Goal: Entertainment & Leisure: Browse casually

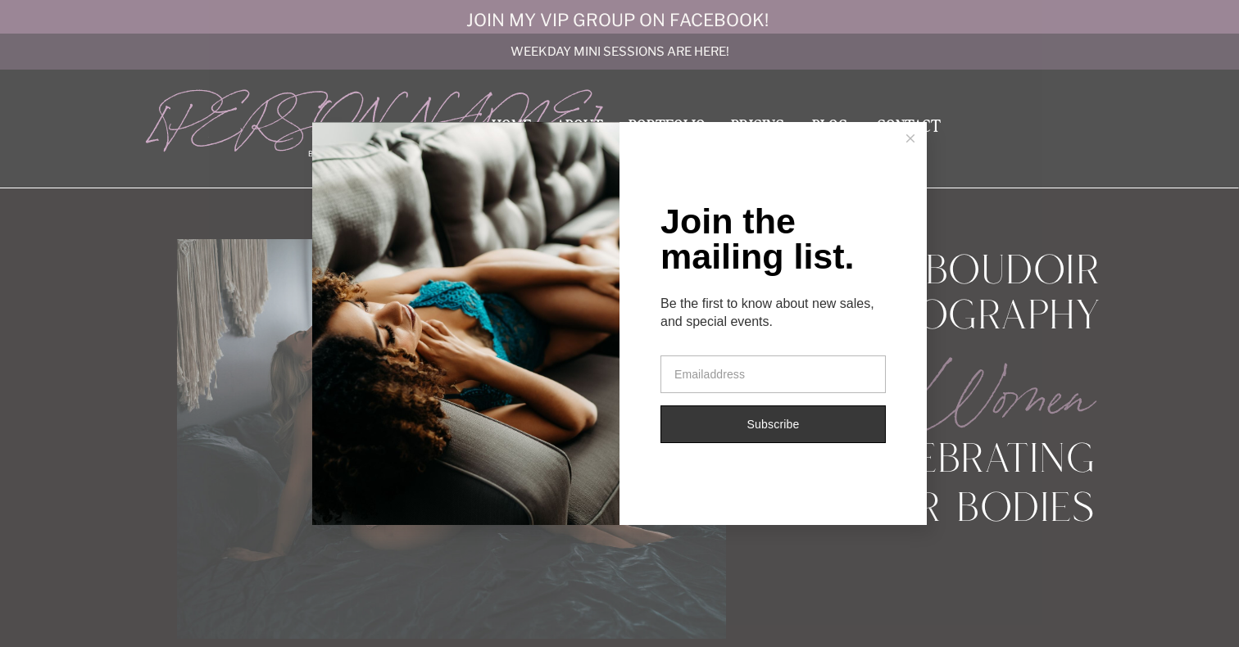
click at [912, 134] on button at bounding box center [910, 138] width 33 height 33
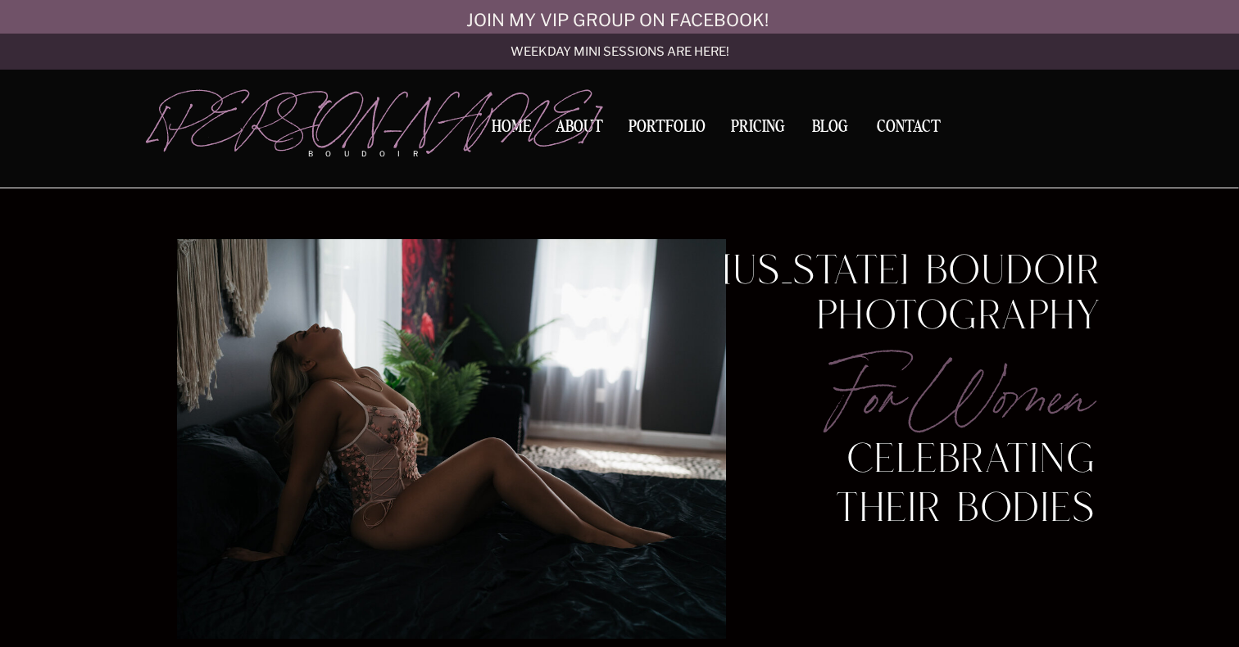
click at [649, 127] on nav "Portfolio" at bounding box center [667, 130] width 88 height 22
click at [682, 124] on nav "Portfolio" at bounding box center [667, 130] width 88 height 22
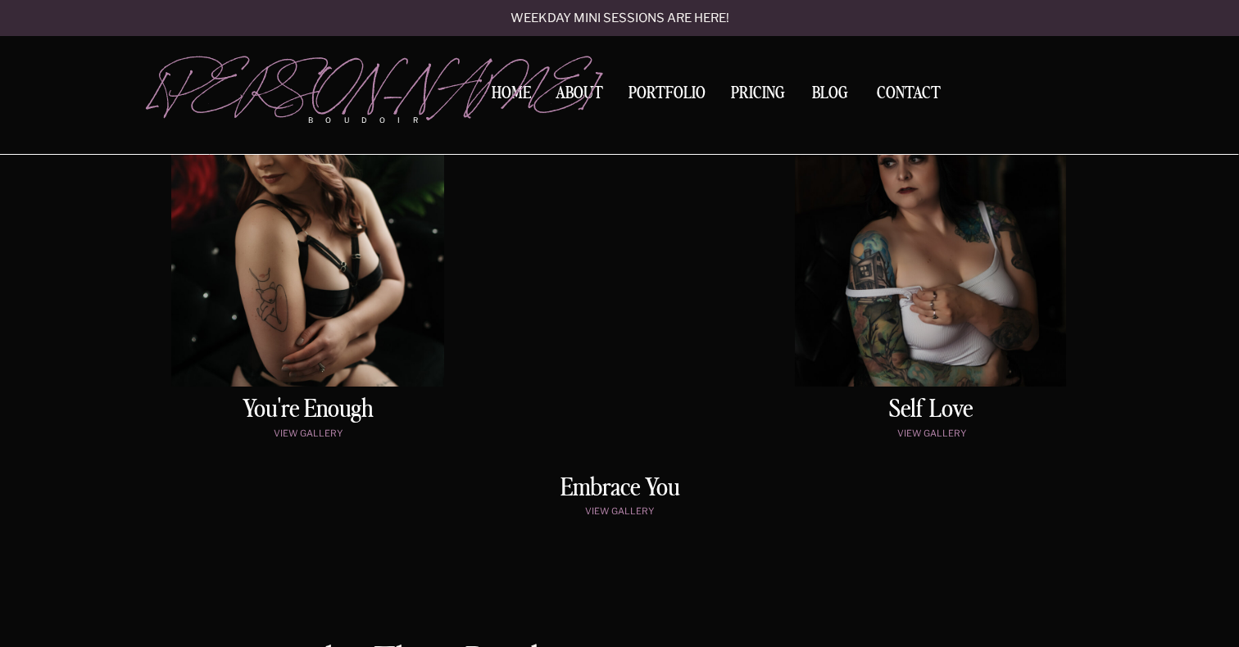
scroll to position [857, 0]
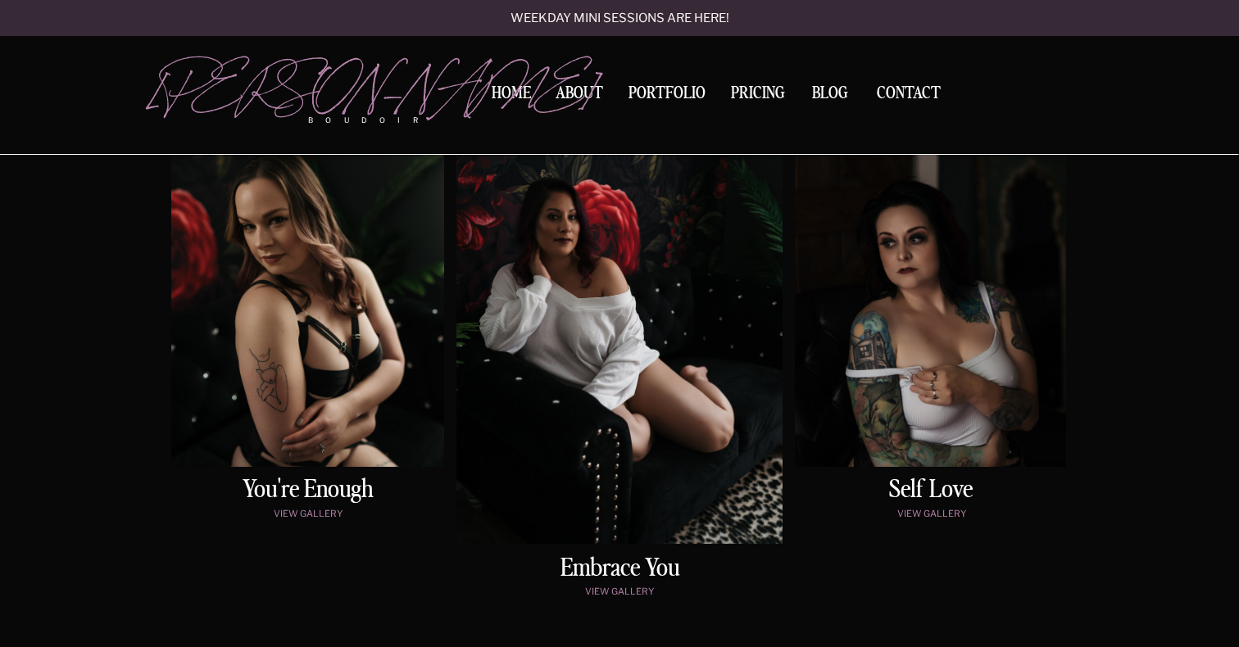
click at [950, 509] on p "view gallery" at bounding box center [931, 516] width 265 height 14
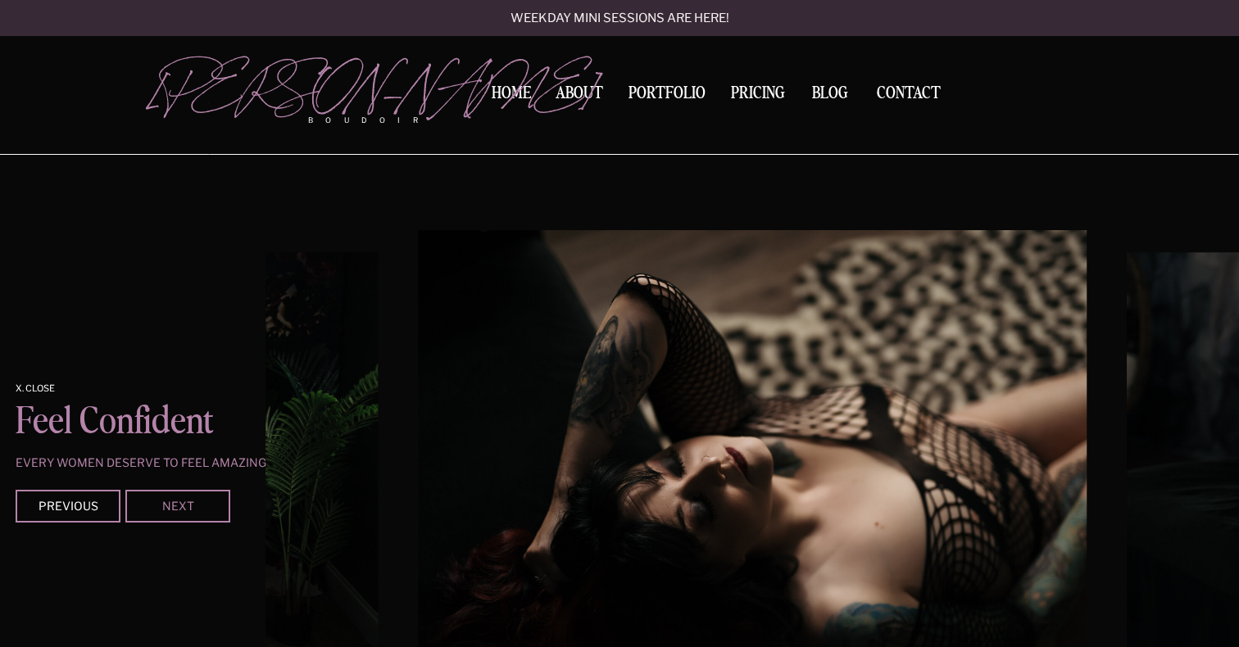
scroll to position [1424, 0]
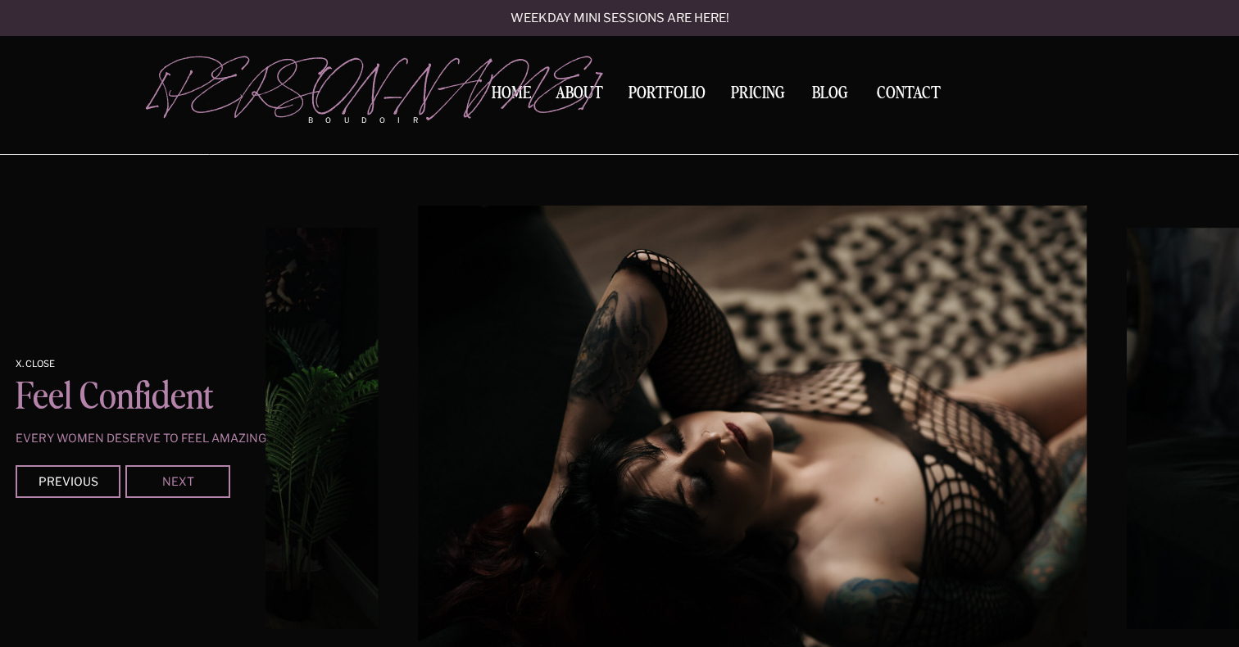
click at [210, 481] on div "Next" at bounding box center [178, 481] width 98 height 10
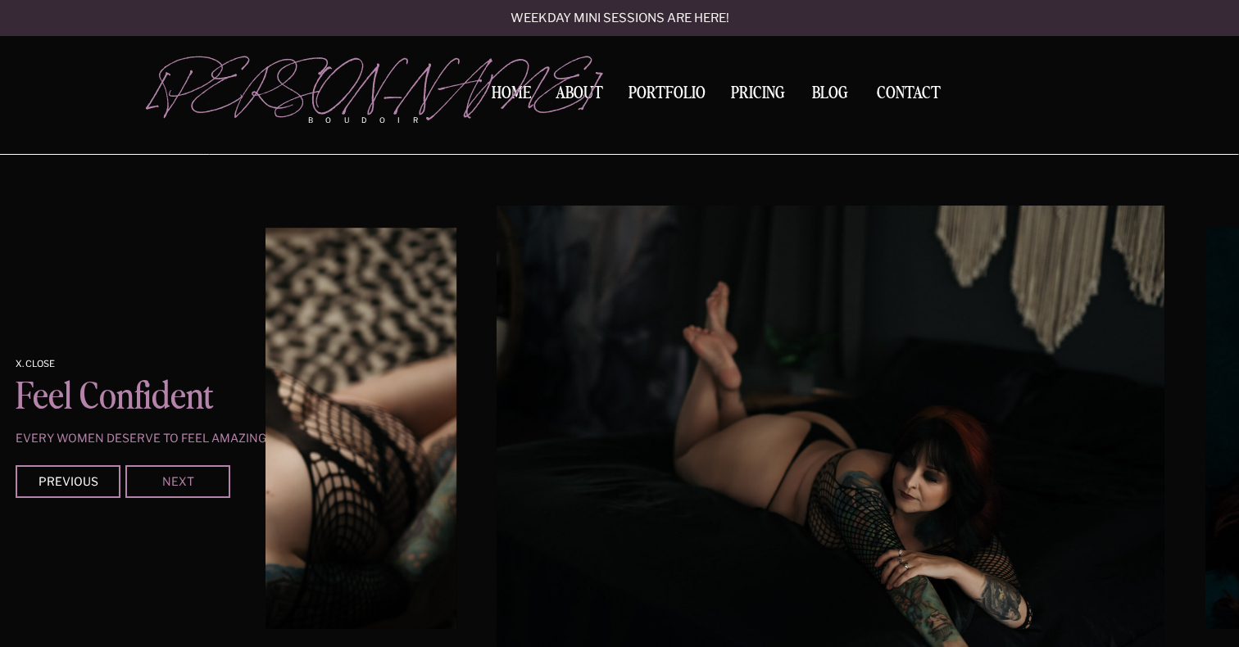
click at [210, 481] on div "Next" at bounding box center [178, 481] width 98 height 10
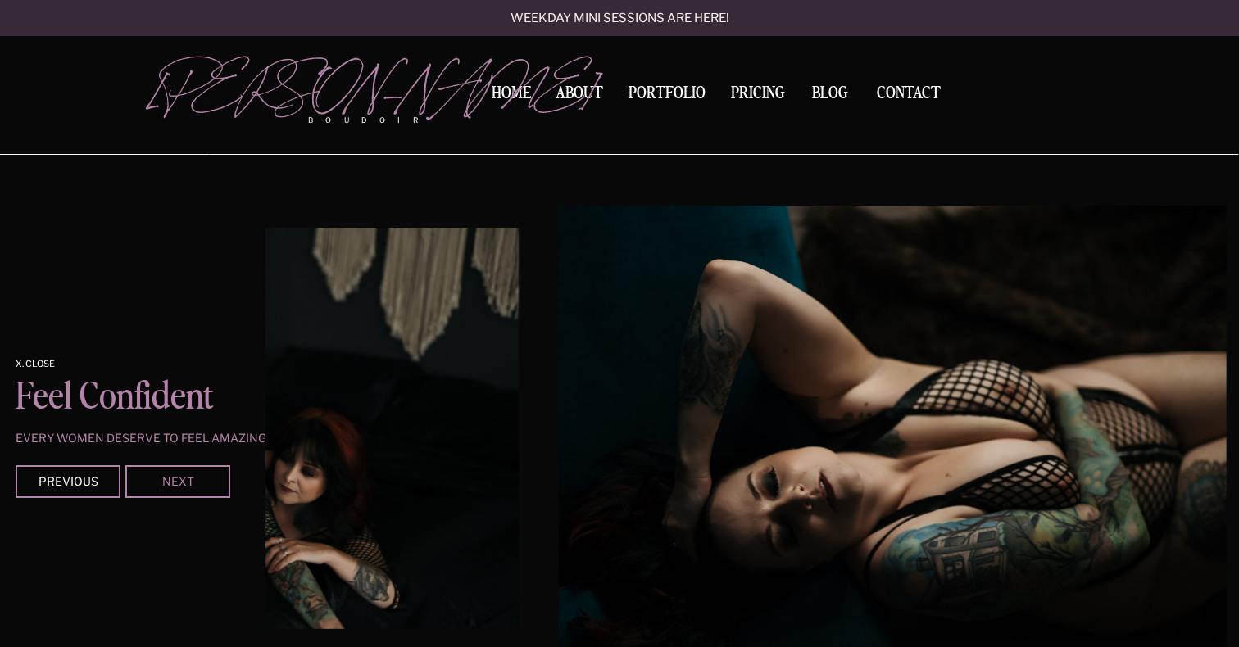
click at [210, 481] on div "Next" at bounding box center [178, 481] width 98 height 10
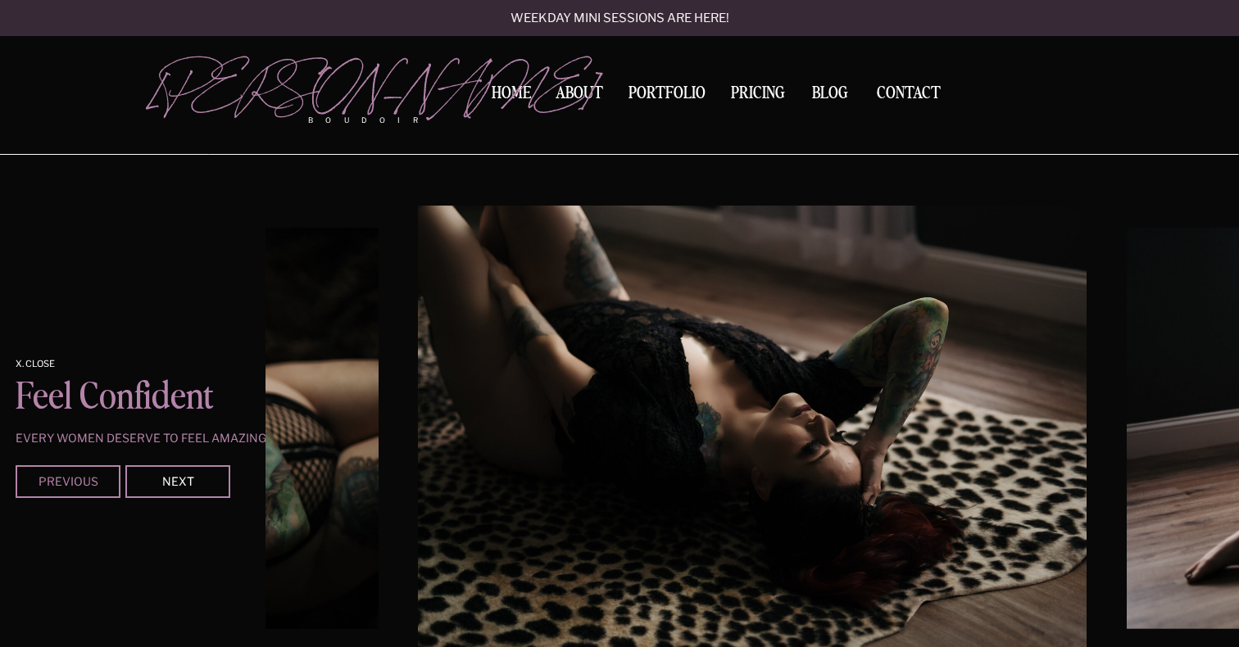
click at [110, 483] on div "Previous" at bounding box center [68, 481] width 98 height 10
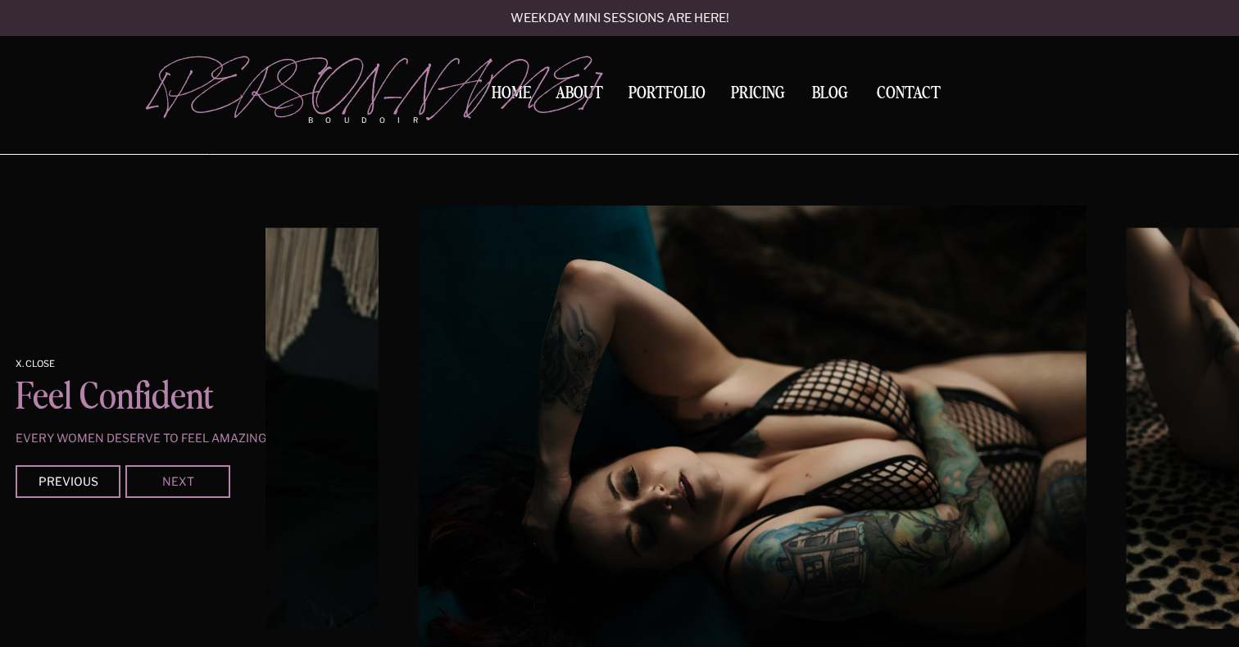
click at [195, 484] on div "Next" at bounding box center [178, 481] width 98 height 10
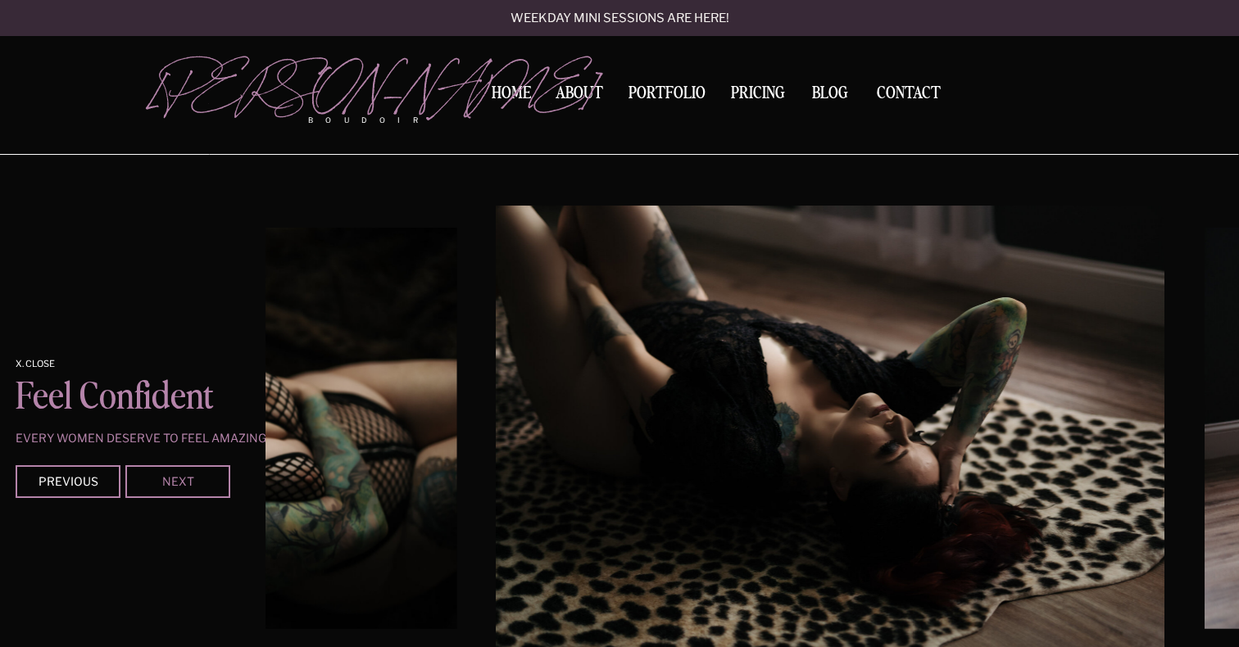
click at [195, 484] on div "Next" at bounding box center [178, 481] width 98 height 10
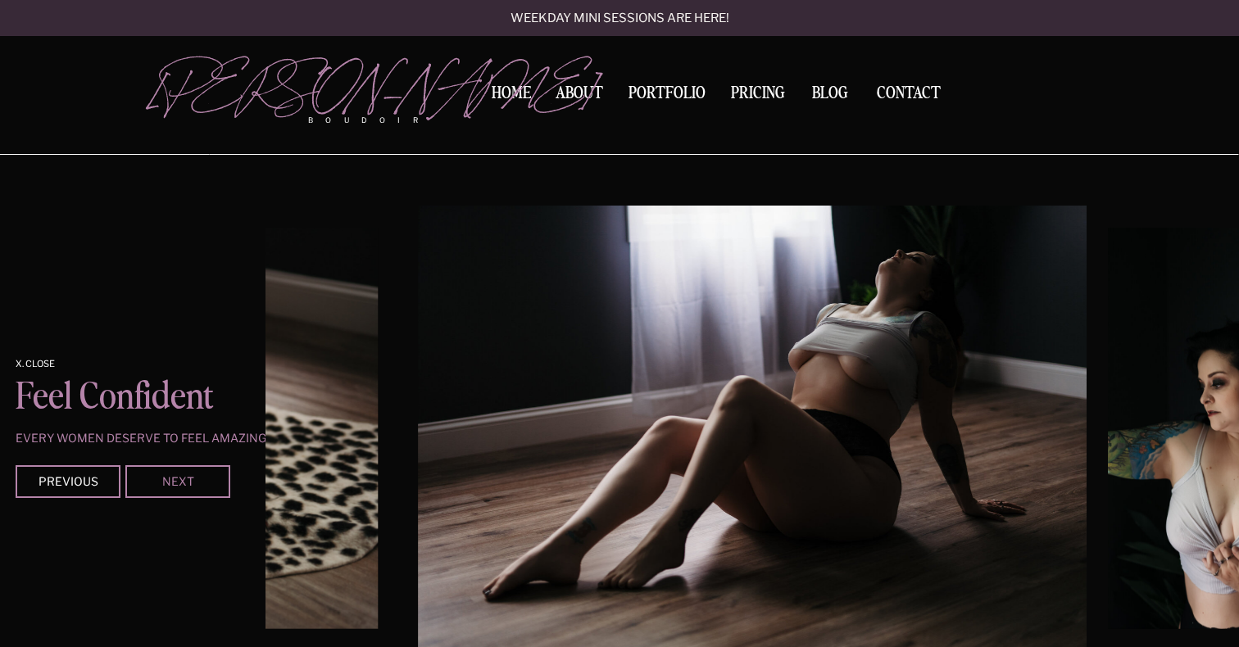
click at [195, 484] on div "Next" at bounding box center [178, 481] width 98 height 10
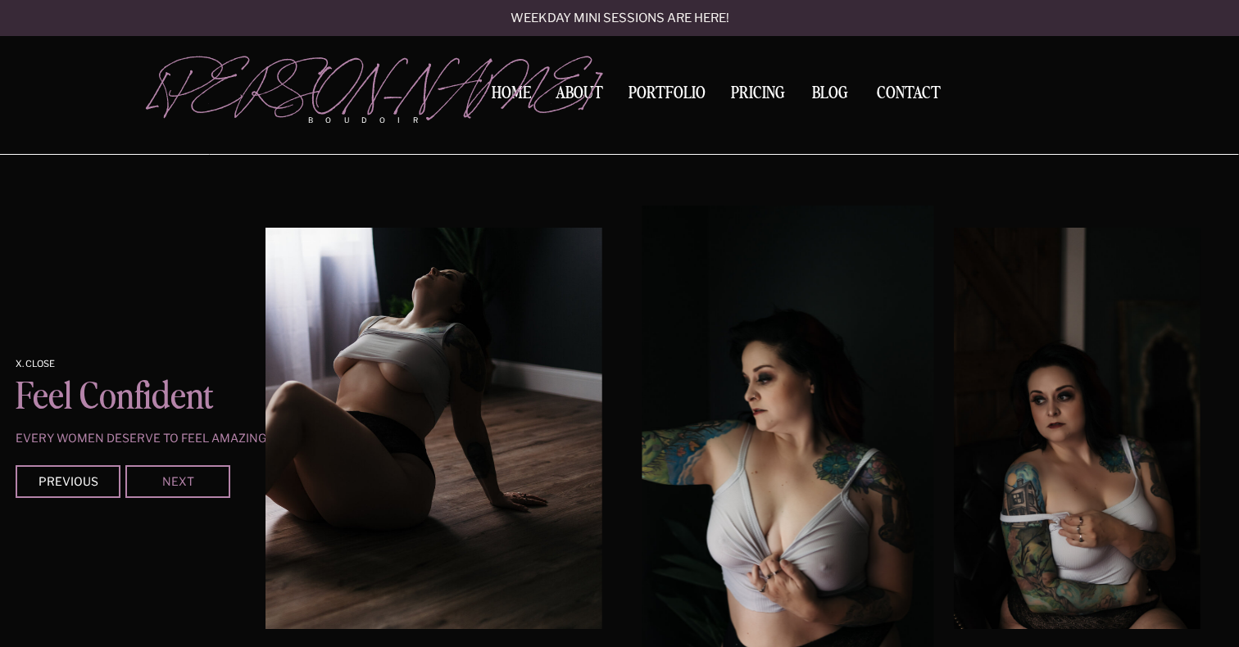
click at [195, 484] on div "Next" at bounding box center [178, 481] width 98 height 10
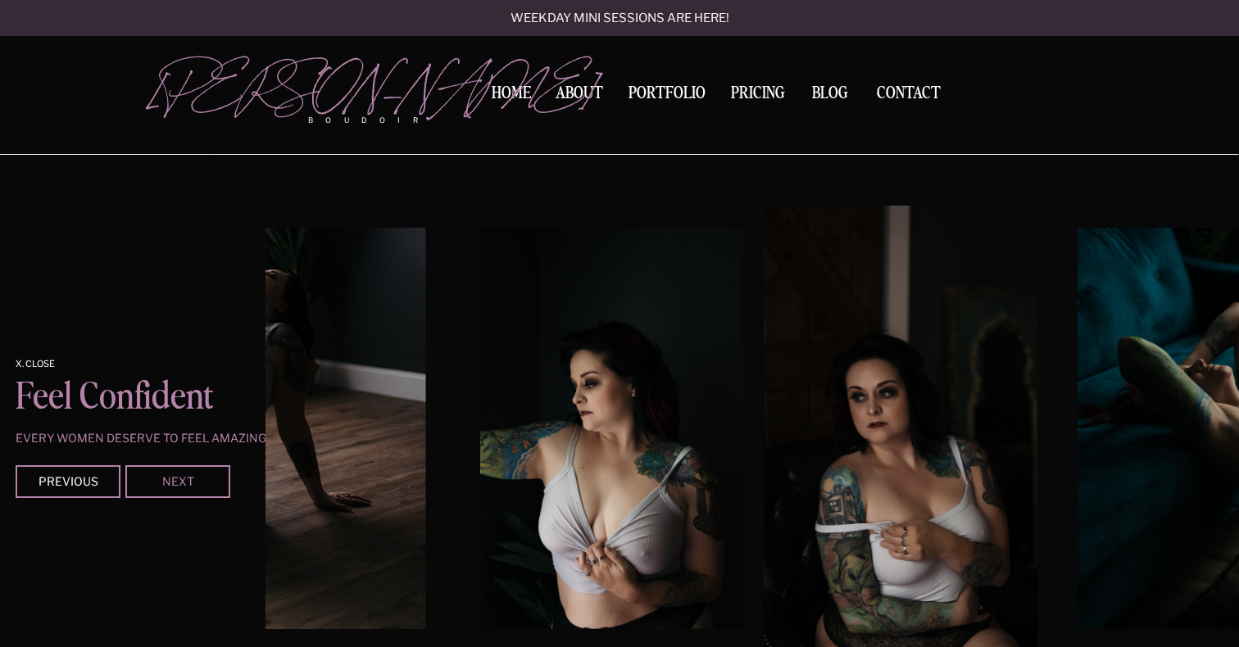
click at [195, 484] on div "Next" at bounding box center [178, 481] width 98 height 10
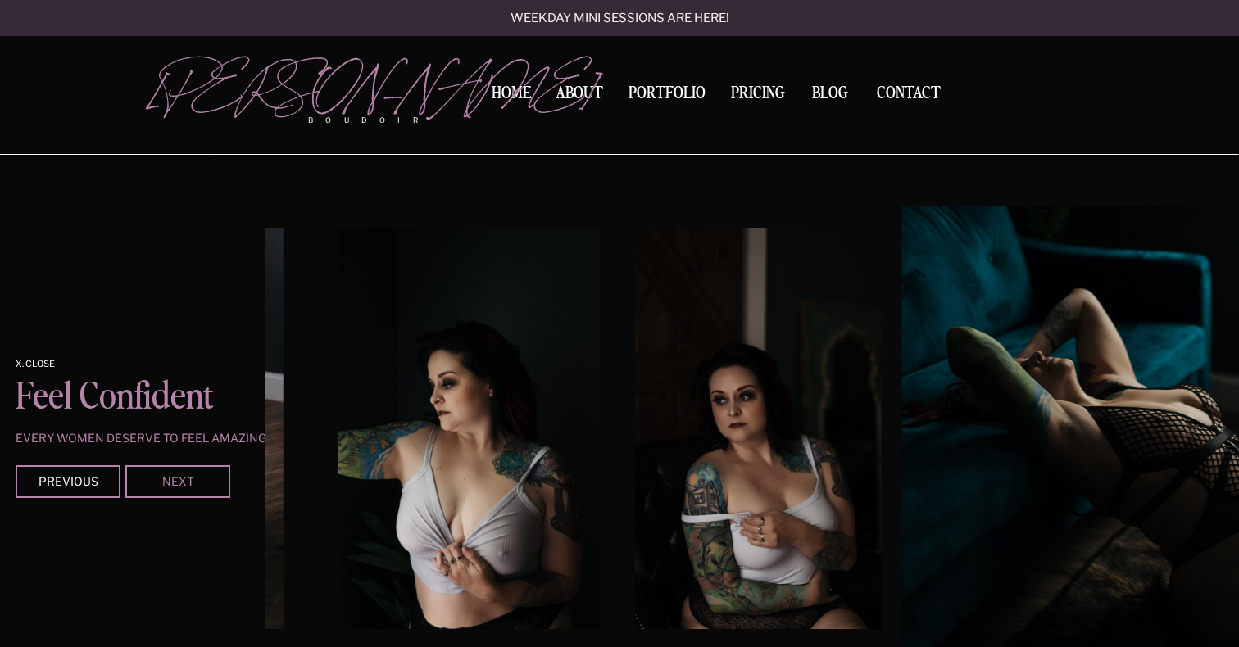
click at [195, 484] on div "Next" at bounding box center [178, 481] width 98 height 10
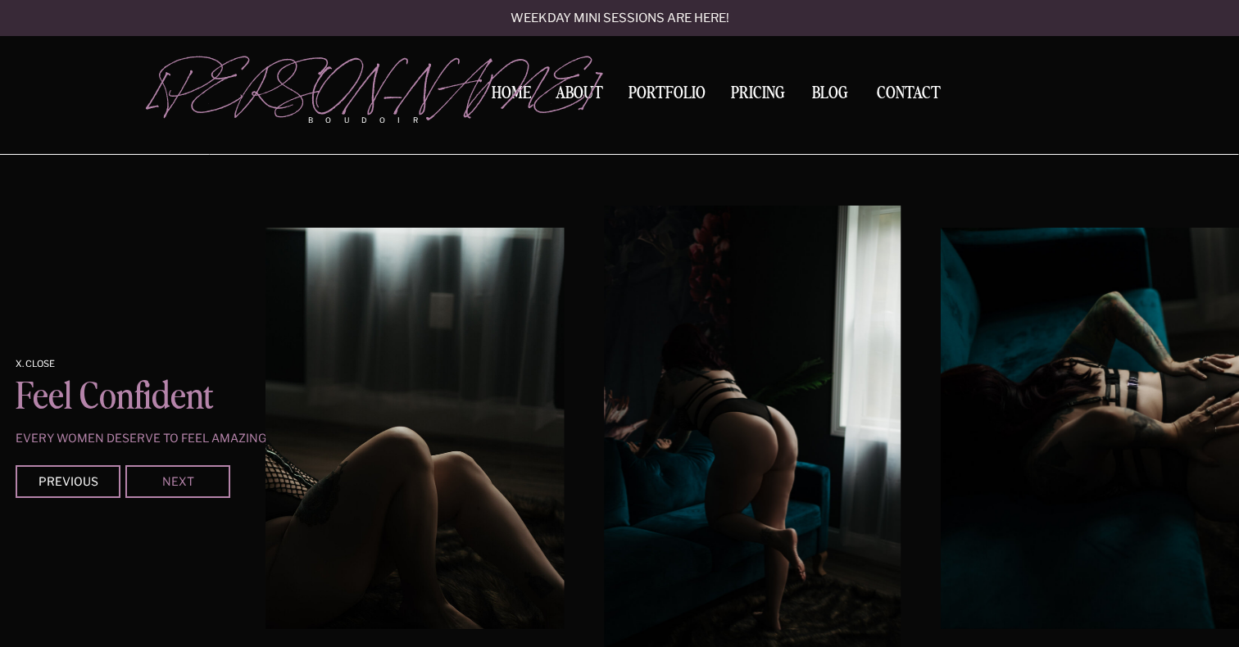
click at [195, 484] on div "Next" at bounding box center [178, 481] width 98 height 10
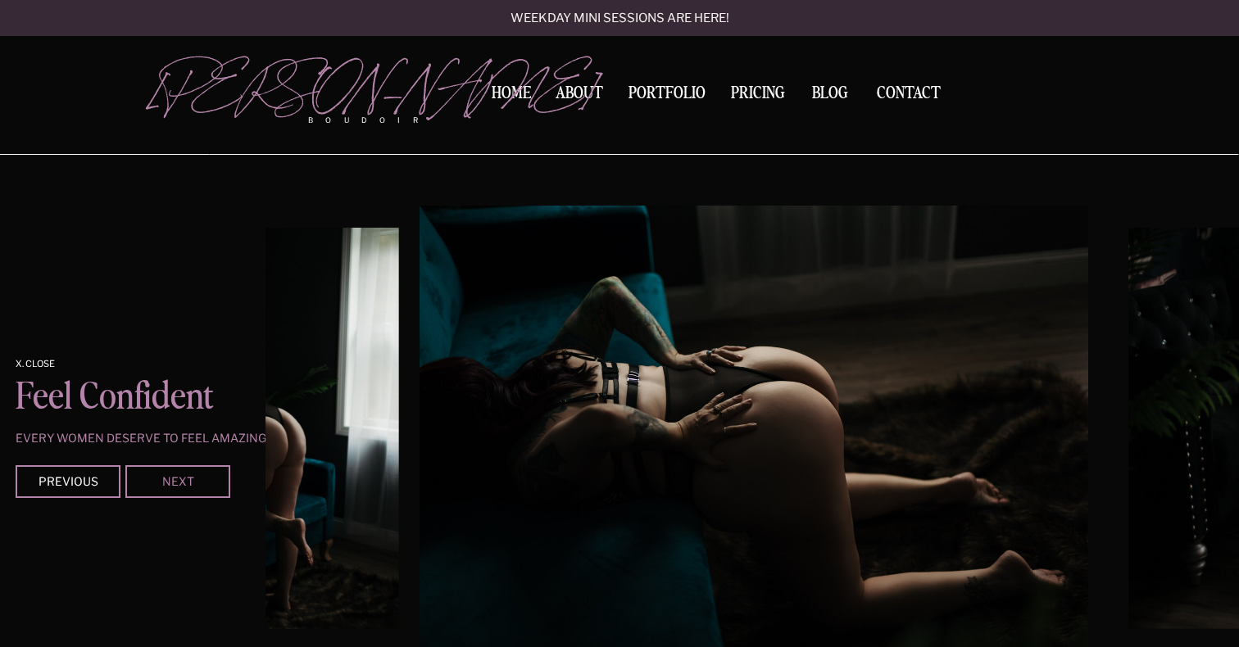
click at [195, 484] on div "Next" at bounding box center [178, 481] width 98 height 10
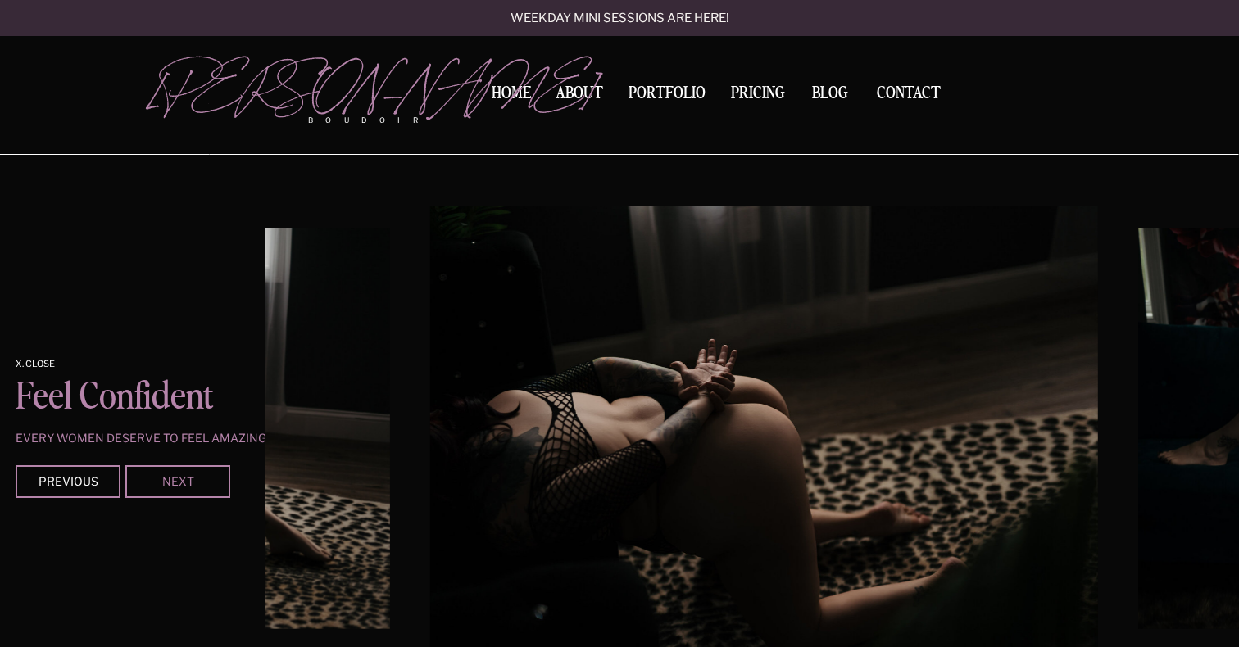
click at [195, 483] on div "Next" at bounding box center [178, 481] width 98 height 10
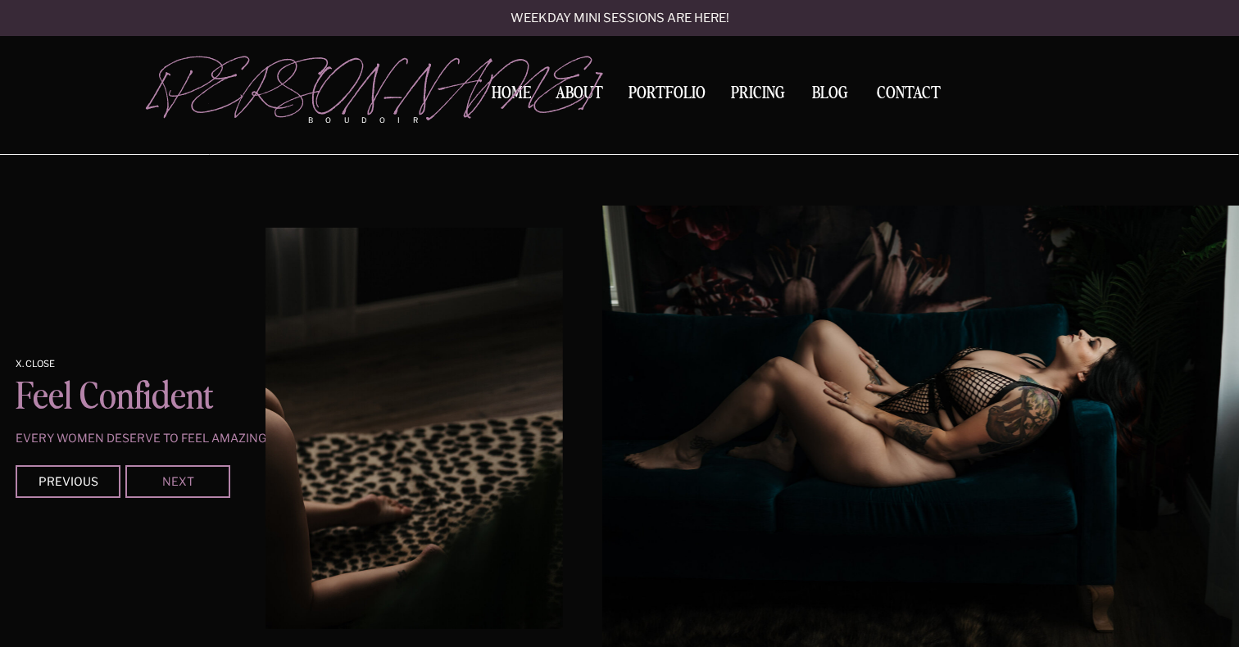
click at [195, 483] on div "Next" at bounding box center [178, 481] width 98 height 10
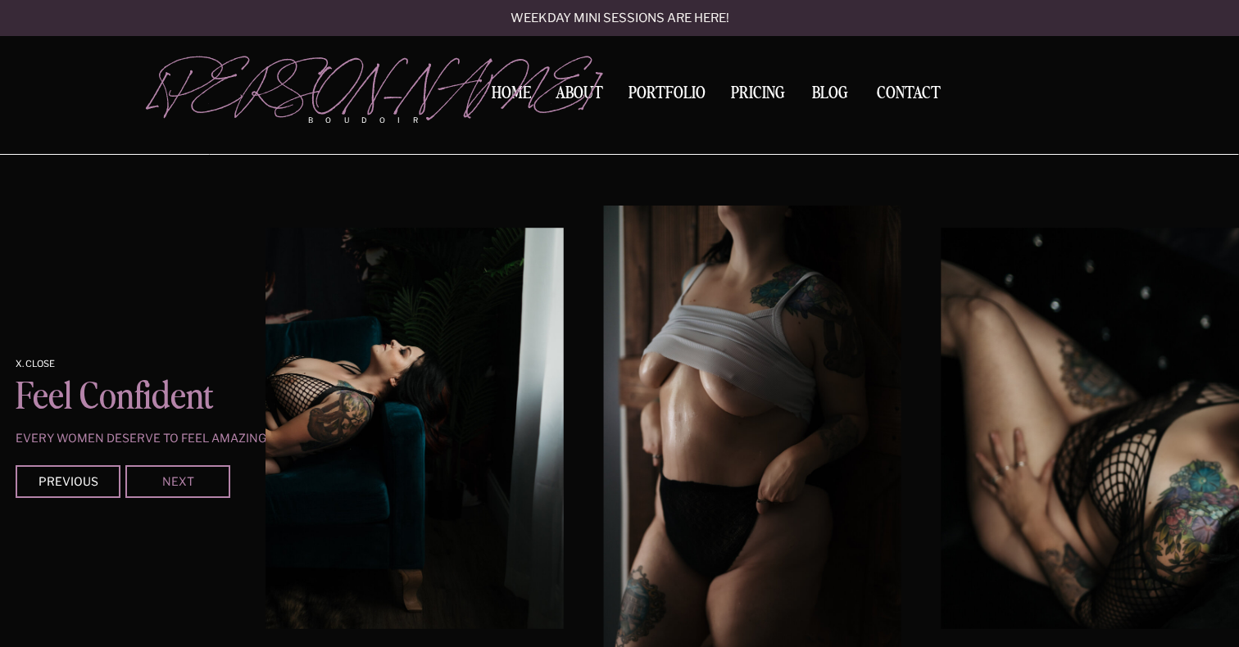
click at [195, 483] on div "Next" at bounding box center [178, 481] width 98 height 10
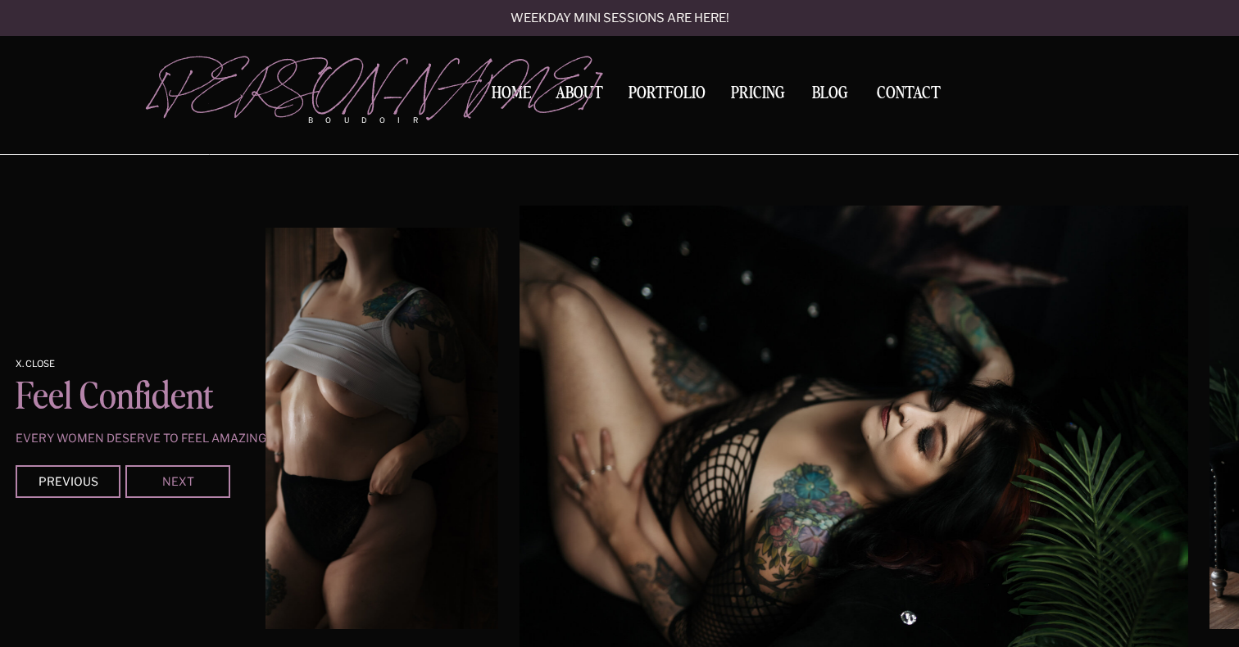
click at [195, 483] on div "Next" at bounding box center [178, 481] width 98 height 10
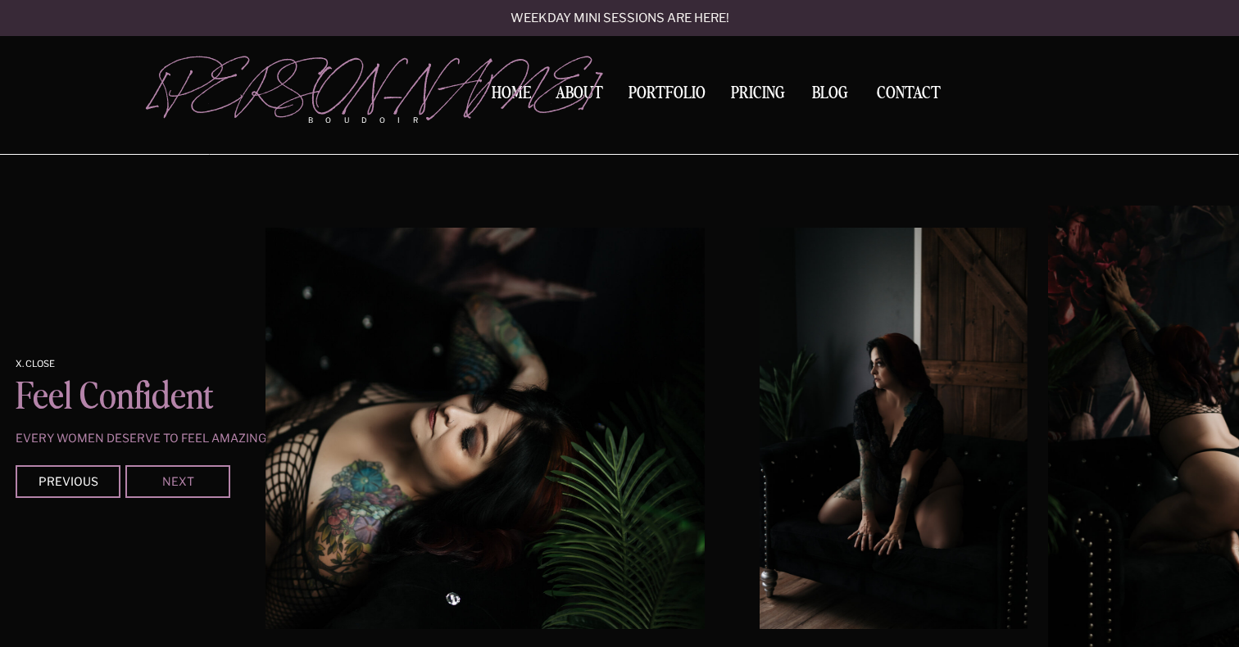
click at [195, 483] on div "Next" at bounding box center [178, 481] width 98 height 10
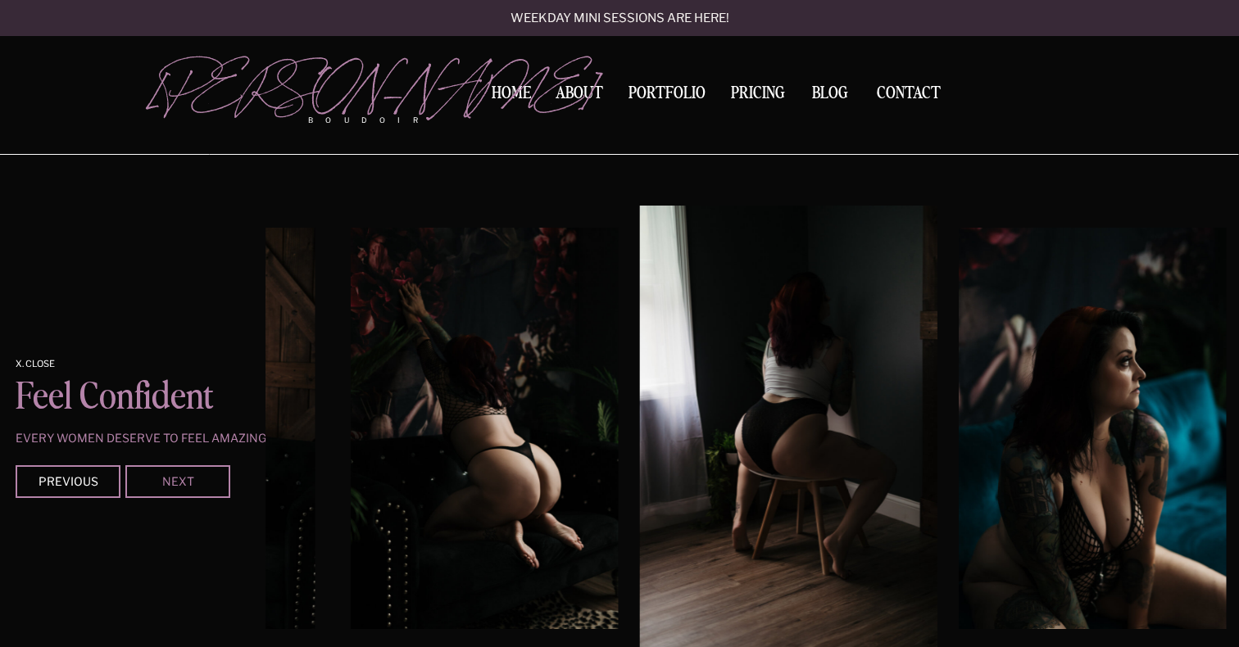
click at [195, 483] on div "Next" at bounding box center [178, 481] width 98 height 10
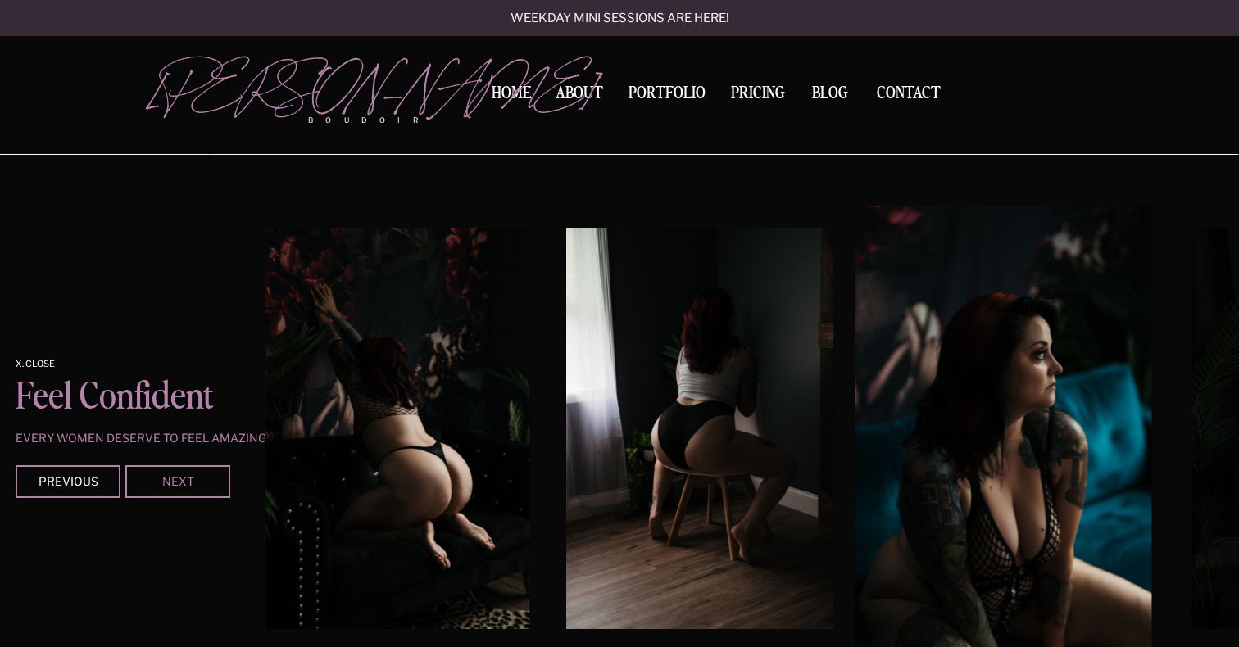
click at [195, 483] on div "Next" at bounding box center [178, 481] width 98 height 10
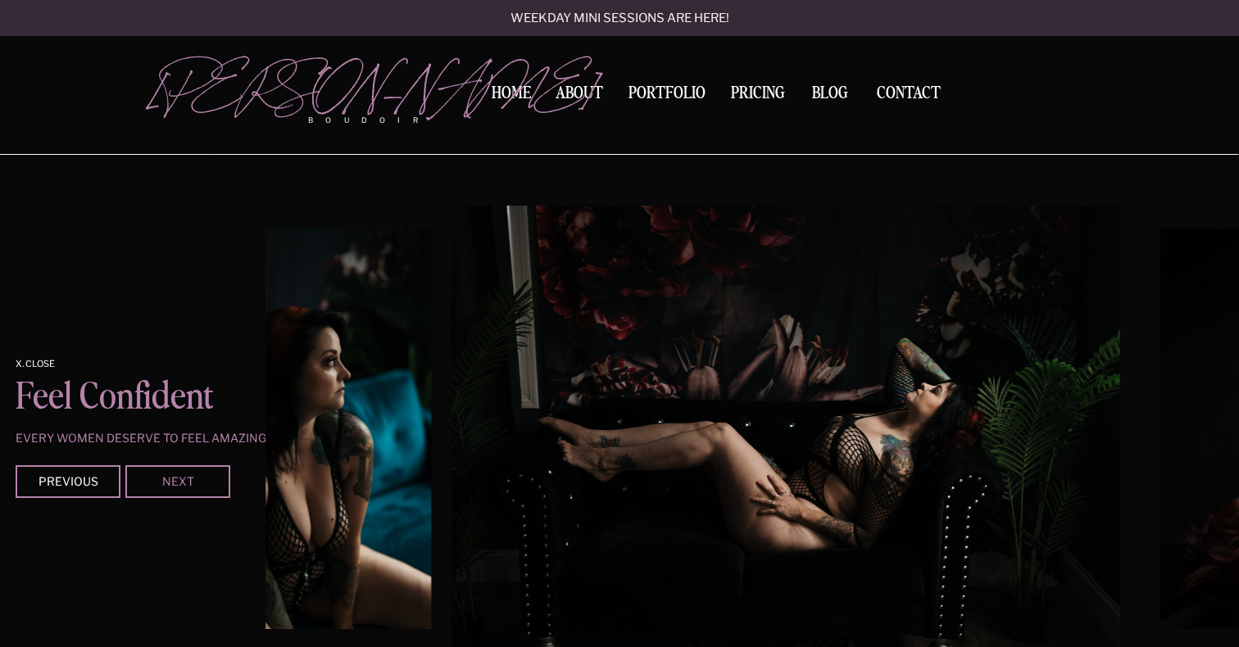
click at [195, 483] on div "Next" at bounding box center [178, 481] width 98 height 10
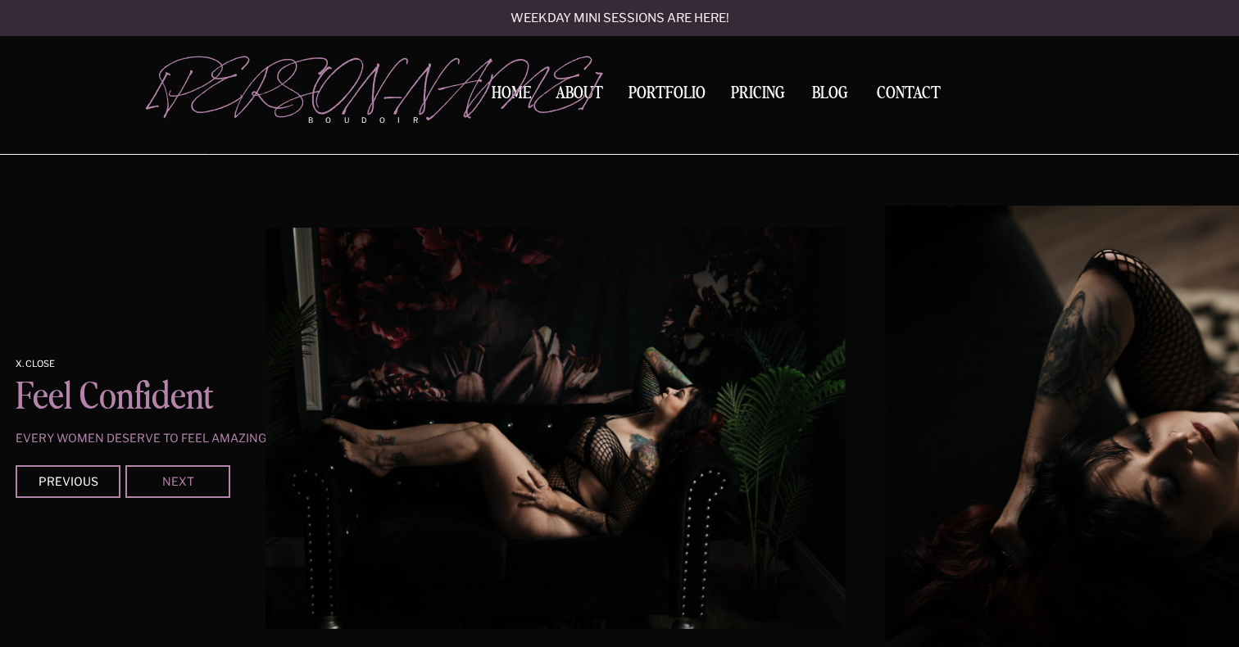
click at [195, 483] on div "Next" at bounding box center [178, 481] width 98 height 10
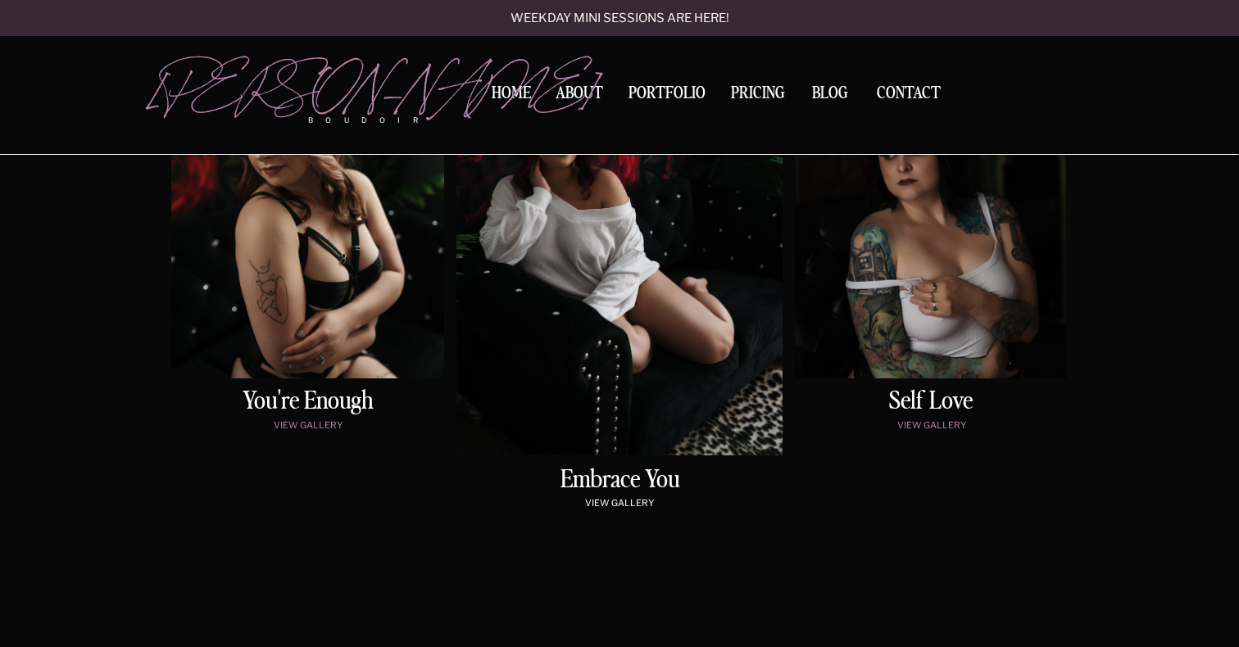
click at [600, 501] on p "view gallery" at bounding box center [619, 505] width 265 height 14
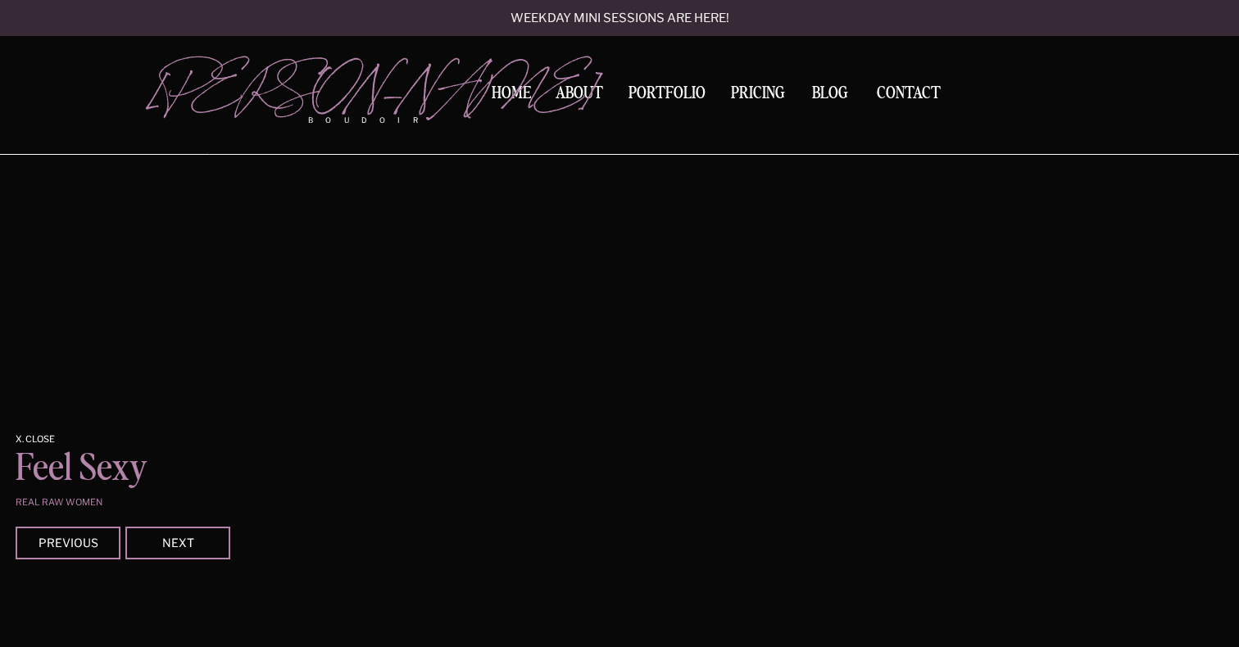
scroll to position [1366, 0]
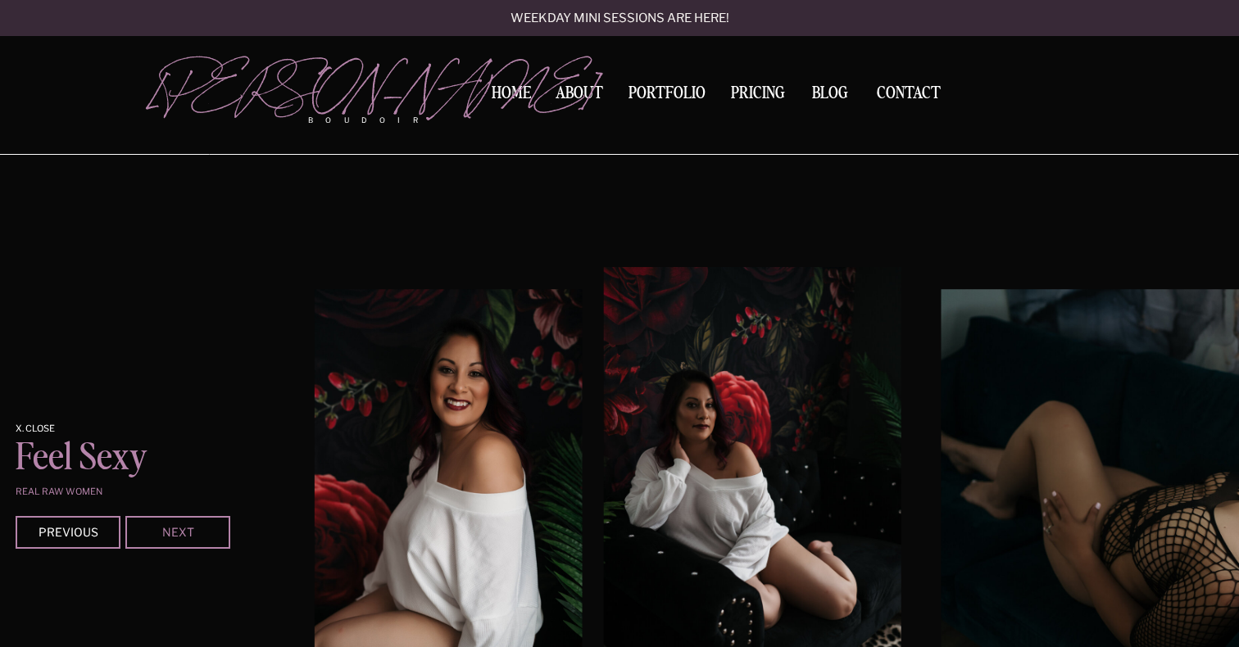
click at [214, 535] on div "Next" at bounding box center [178, 532] width 98 height 10
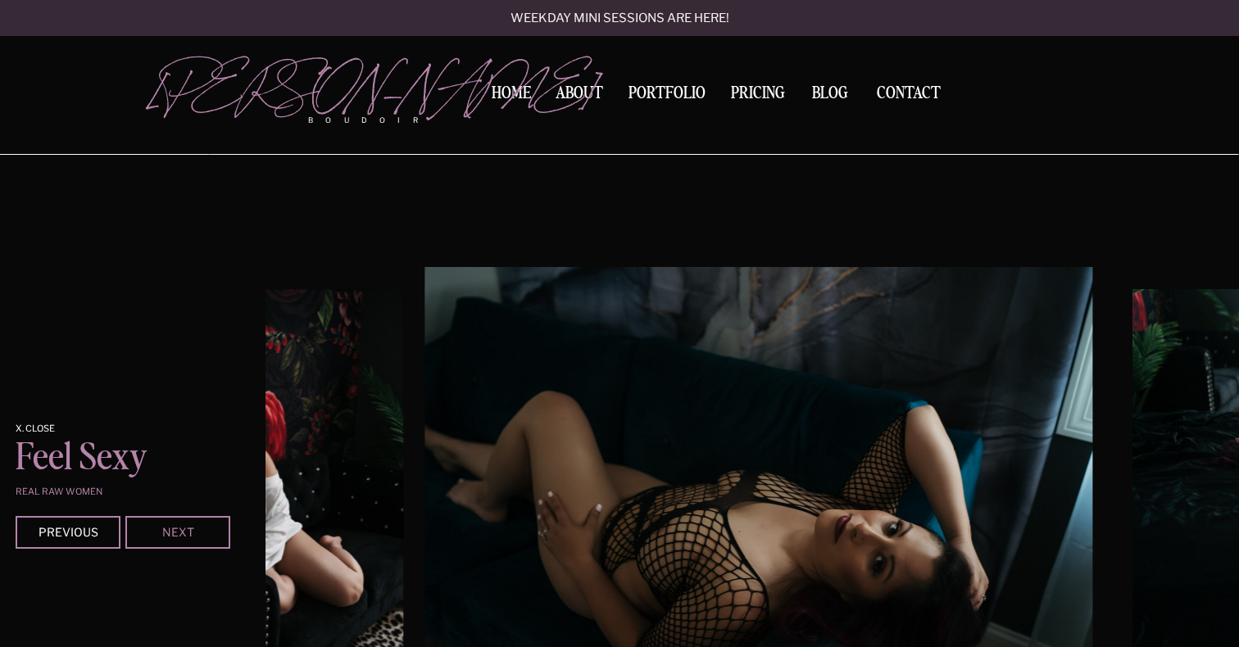
click at [214, 535] on div "Next" at bounding box center [178, 532] width 98 height 10
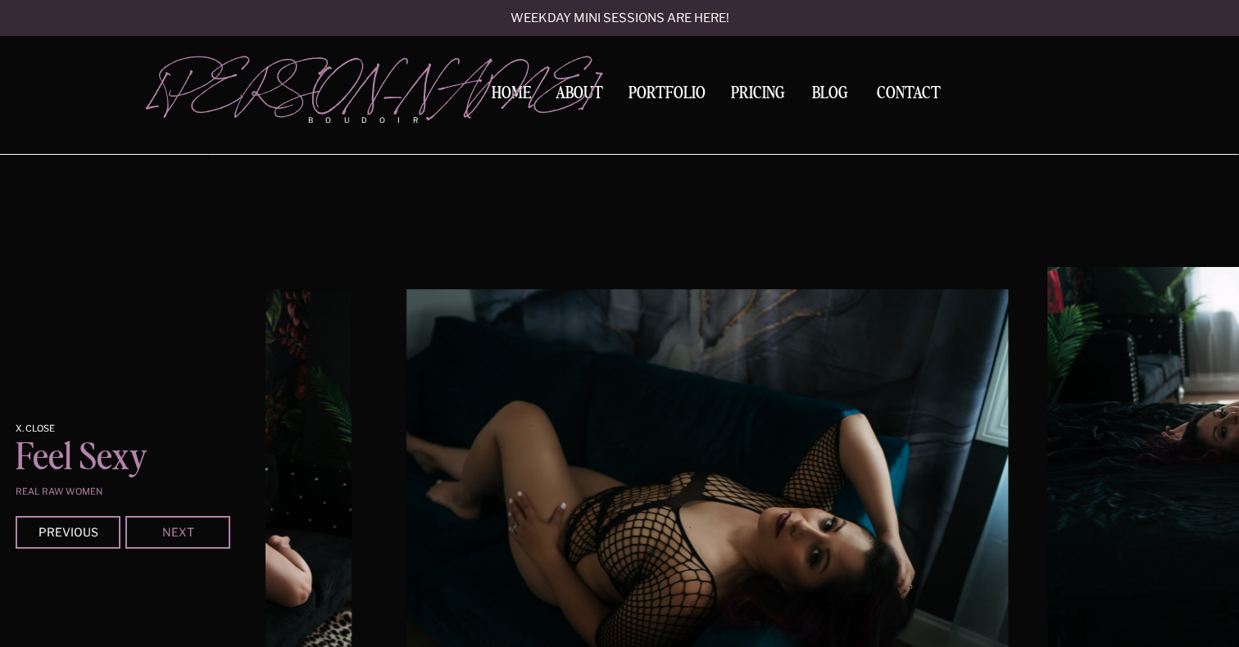
click at [214, 535] on div "Next" at bounding box center [178, 532] width 98 height 10
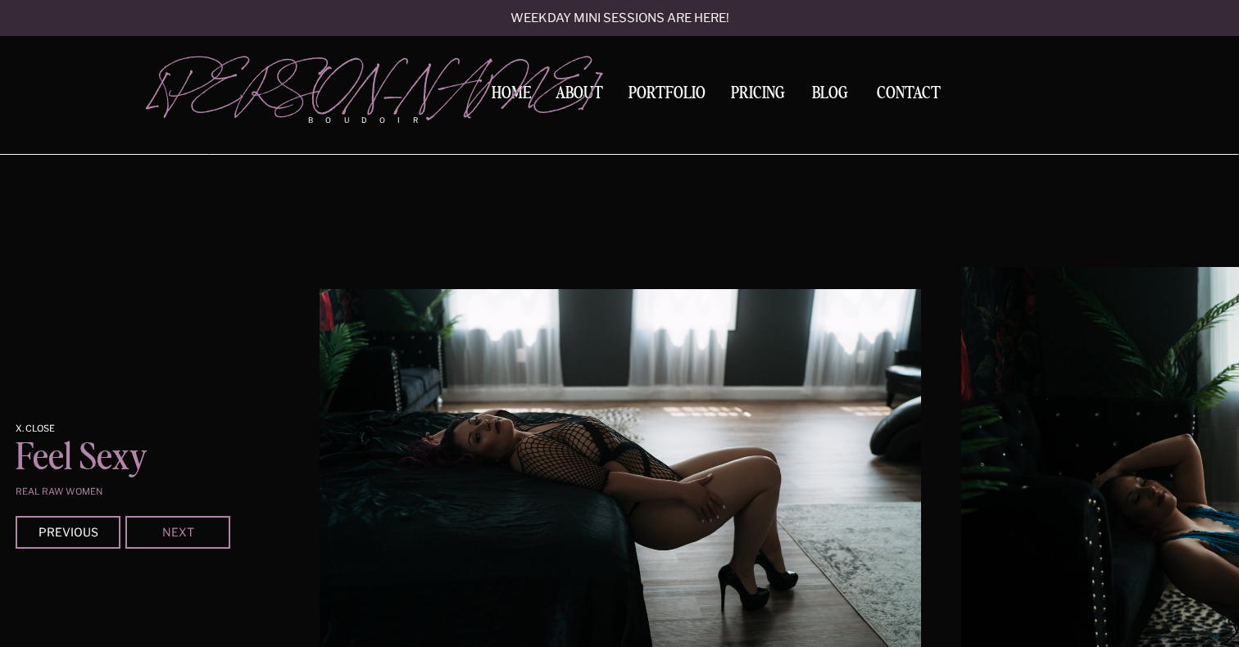
click at [214, 535] on div "Next" at bounding box center [178, 532] width 98 height 10
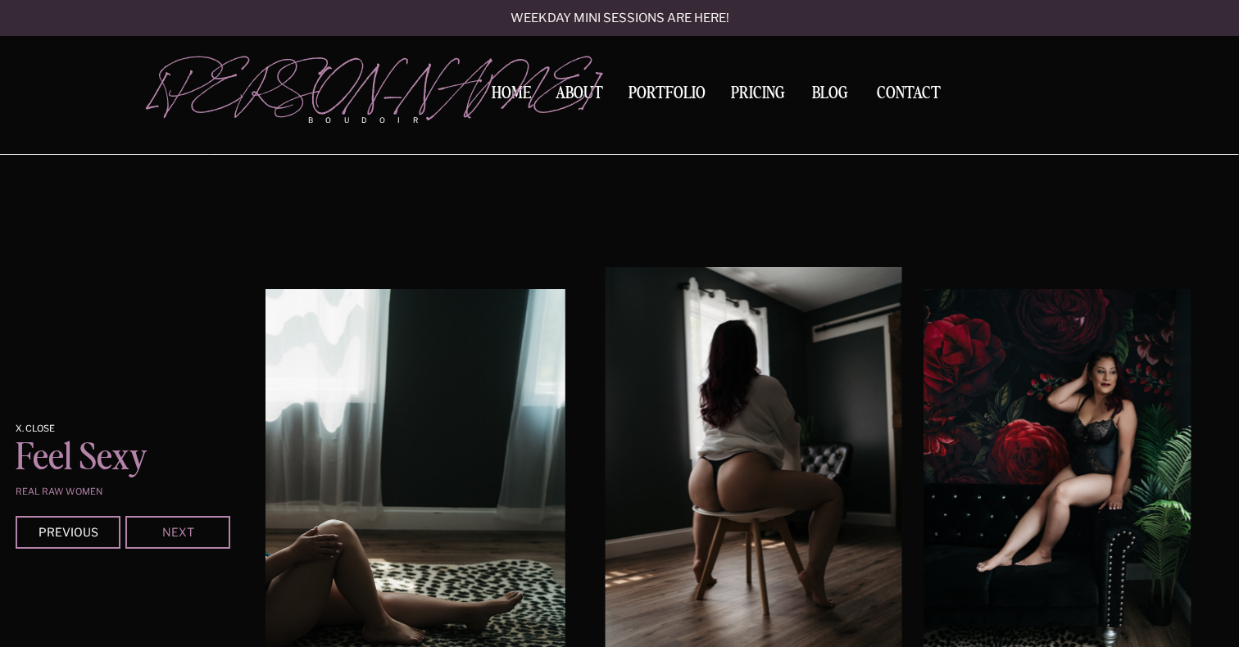
click at [214, 535] on div "Next" at bounding box center [178, 532] width 98 height 10
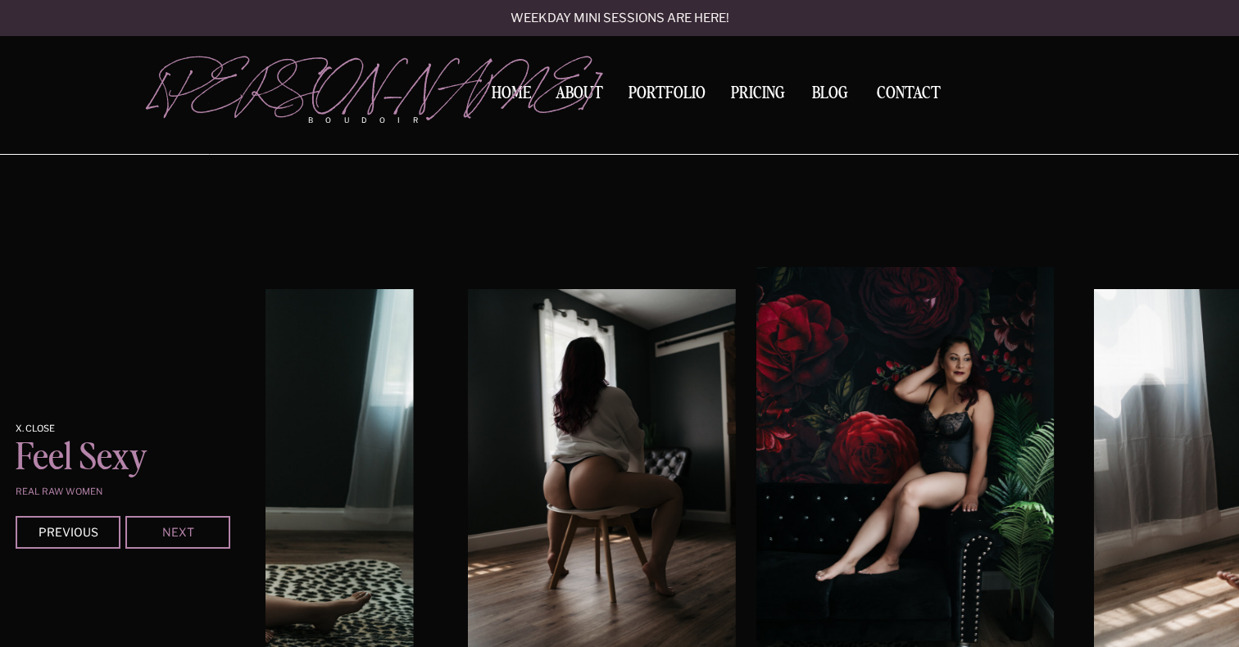
click at [214, 535] on div "Next" at bounding box center [178, 532] width 98 height 10
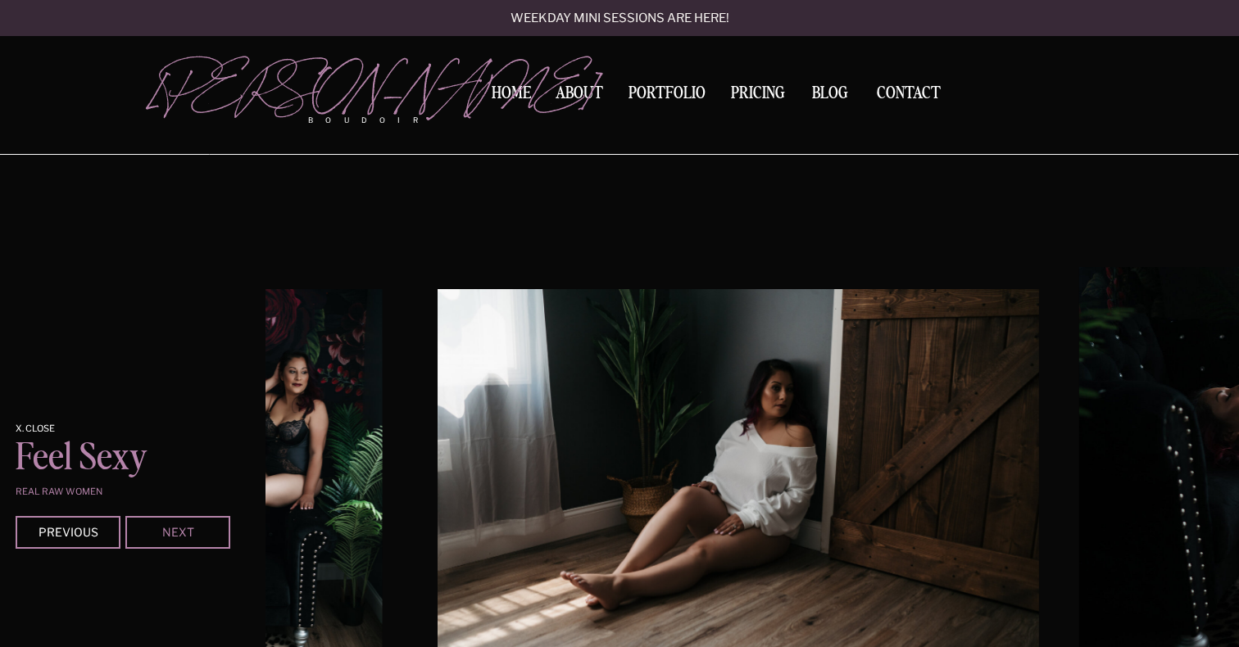
click at [214, 535] on div "Next" at bounding box center [178, 532] width 98 height 10
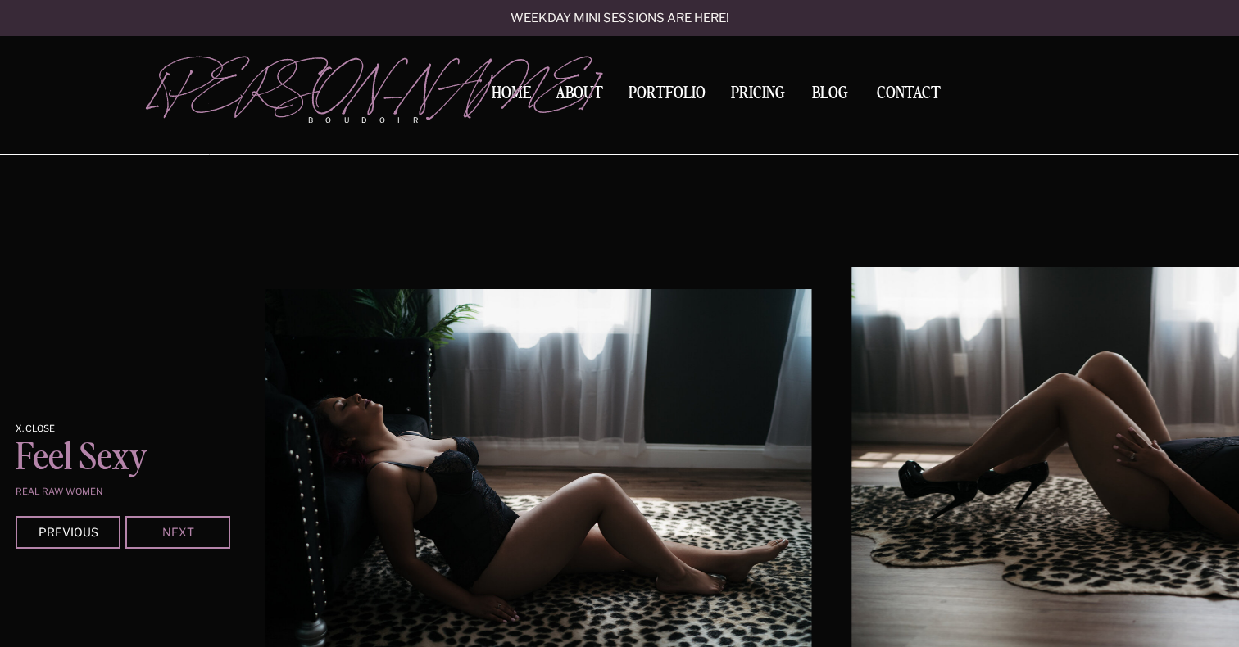
click at [214, 535] on div "Next" at bounding box center [178, 532] width 98 height 10
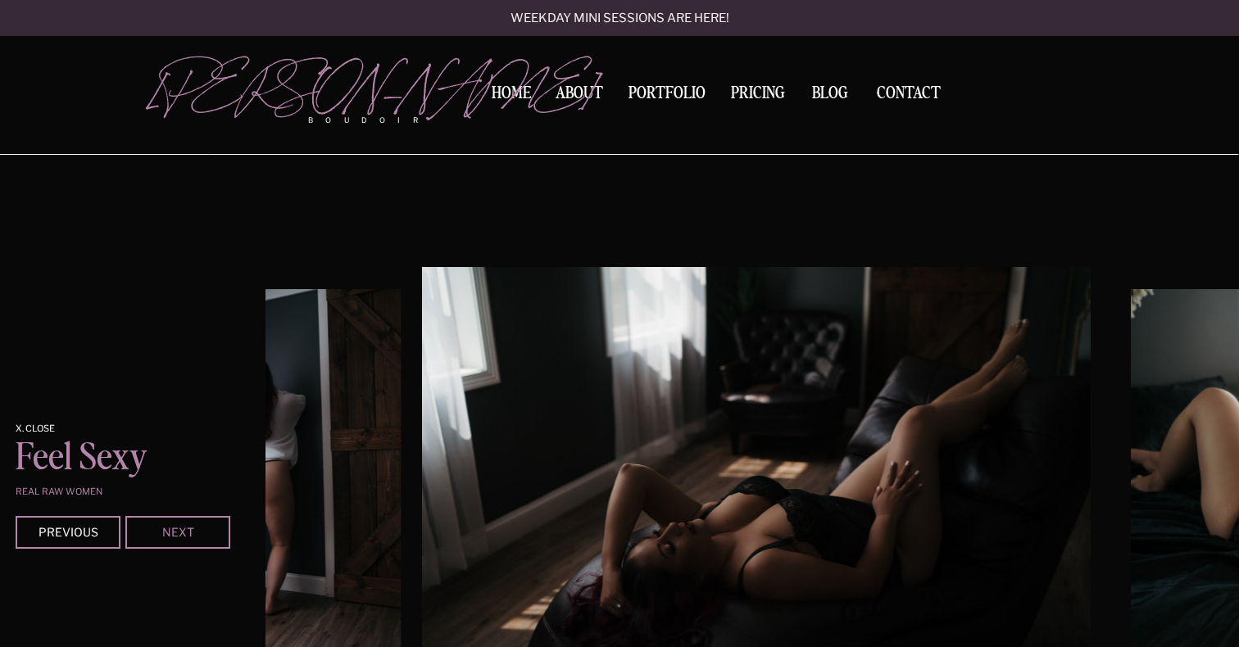
click at [214, 535] on div "Next" at bounding box center [178, 532] width 98 height 10
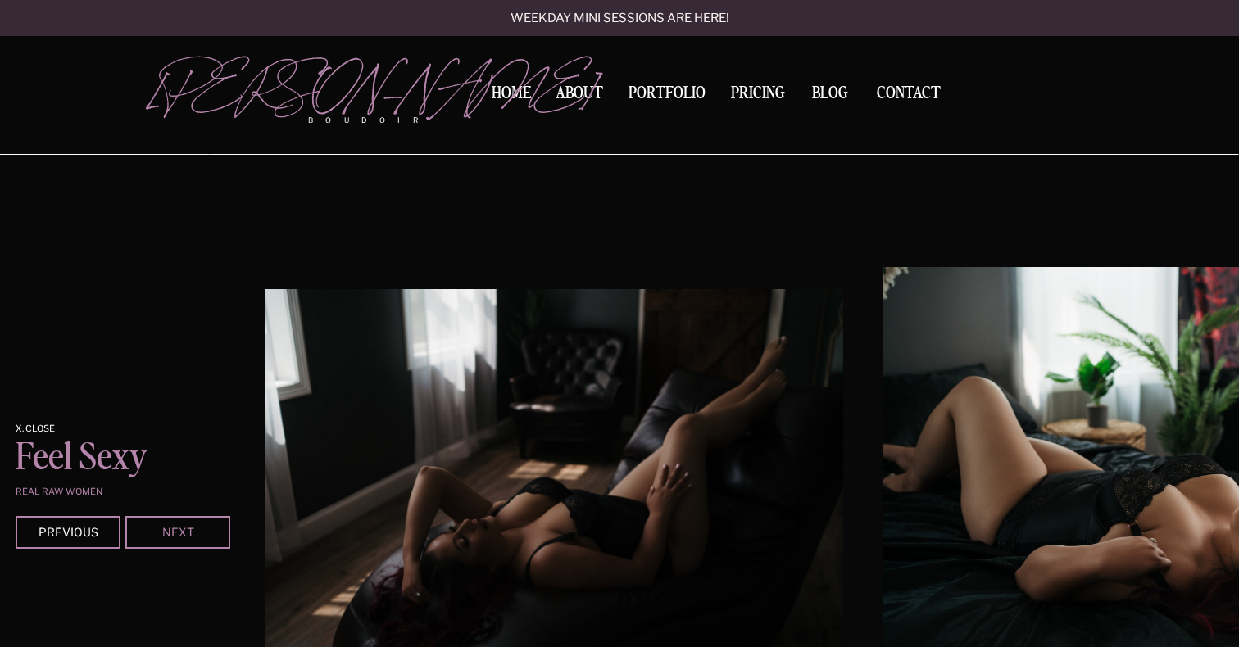
click at [214, 535] on div "Next" at bounding box center [178, 532] width 98 height 10
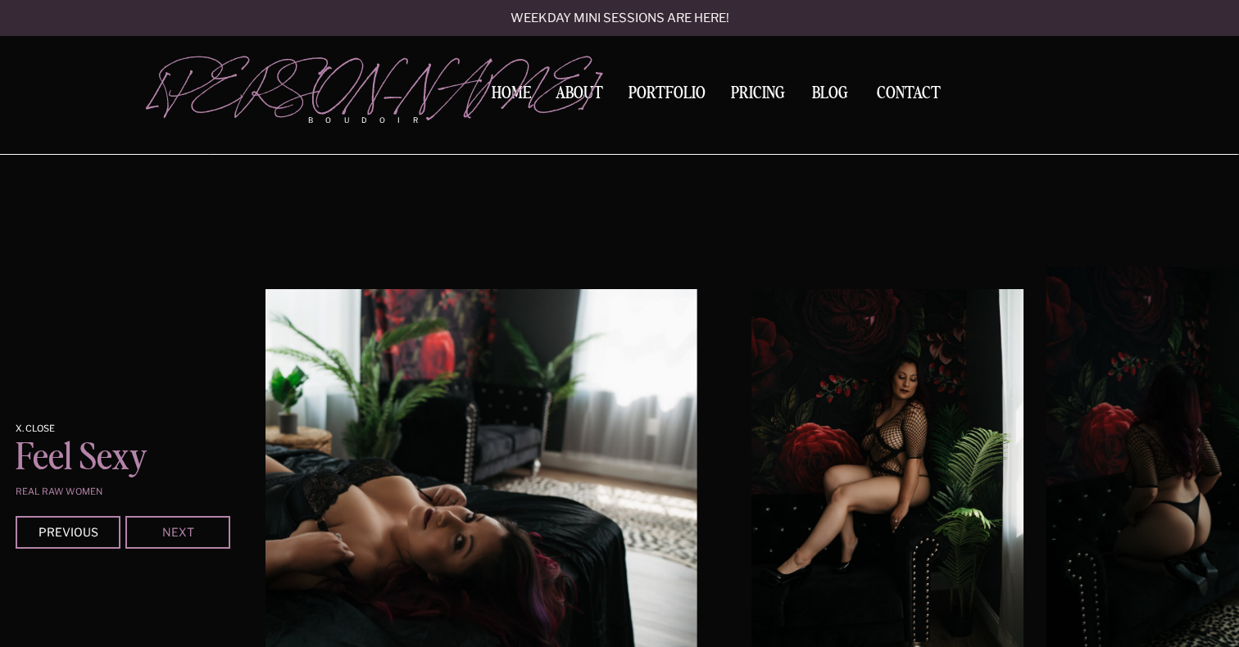
click at [214, 535] on div "Next" at bounding box center [178, 532] width 98 height 10
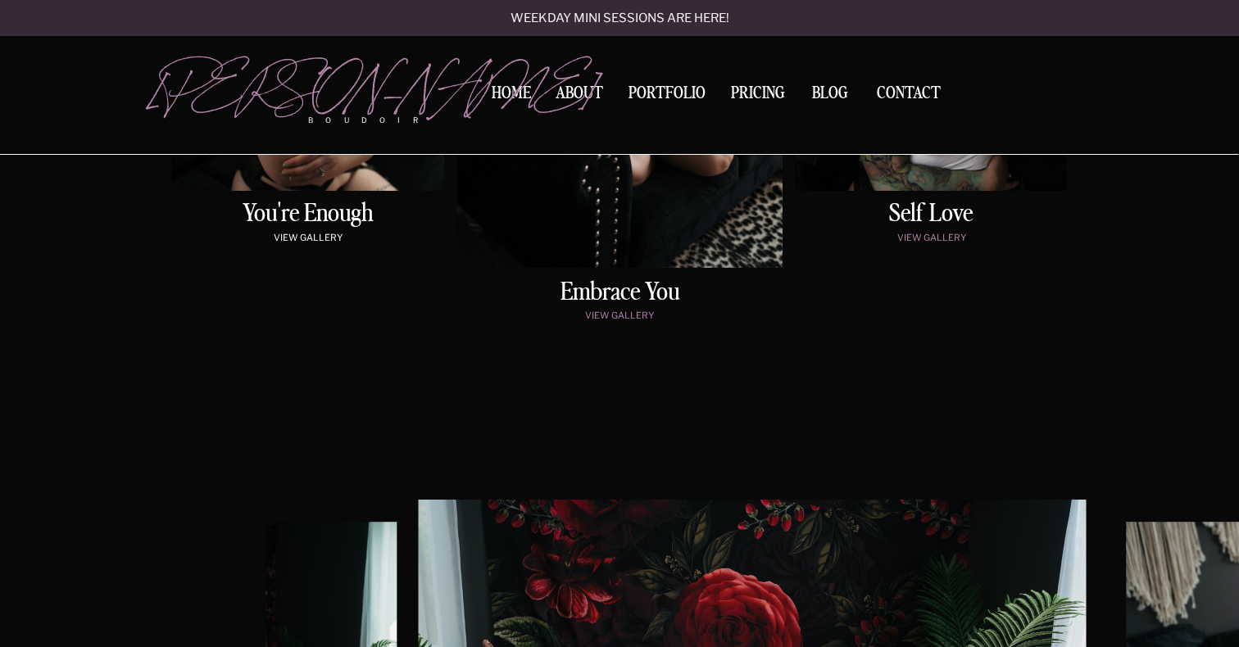
click at [340, 237] on p "view gallery" at bounding box center [307, 240] width 265 height 14
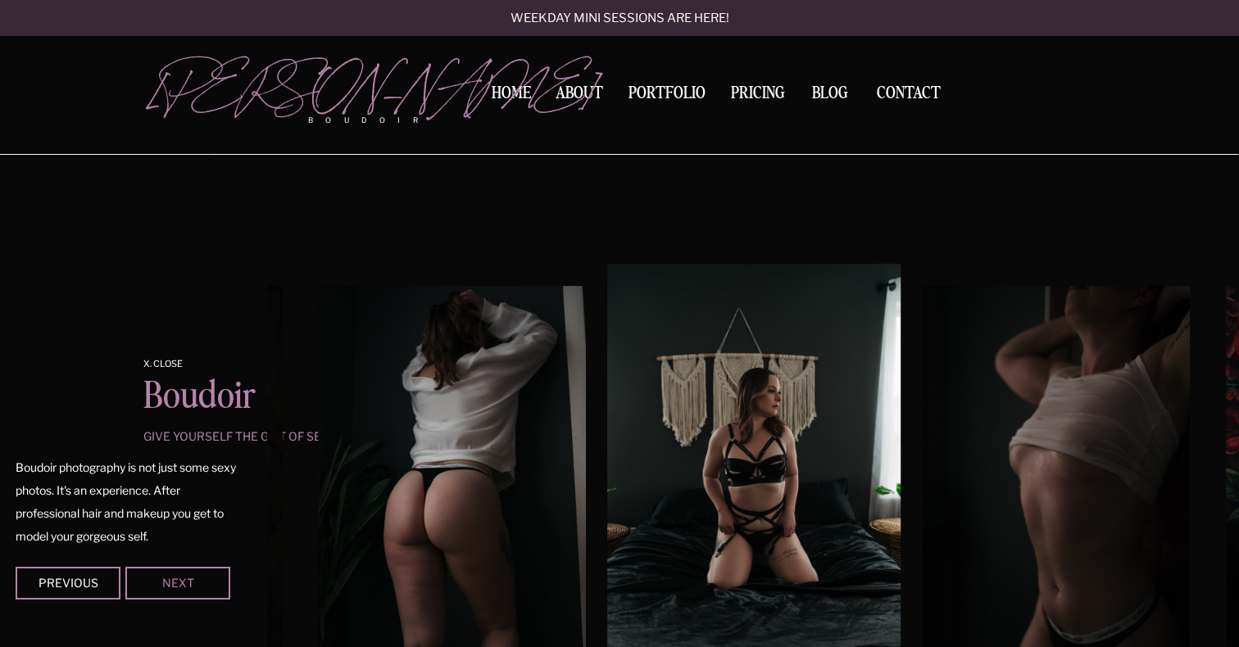
click at [186, 581] on div "Next" at bounding box center [178, 583] width 98 height 10
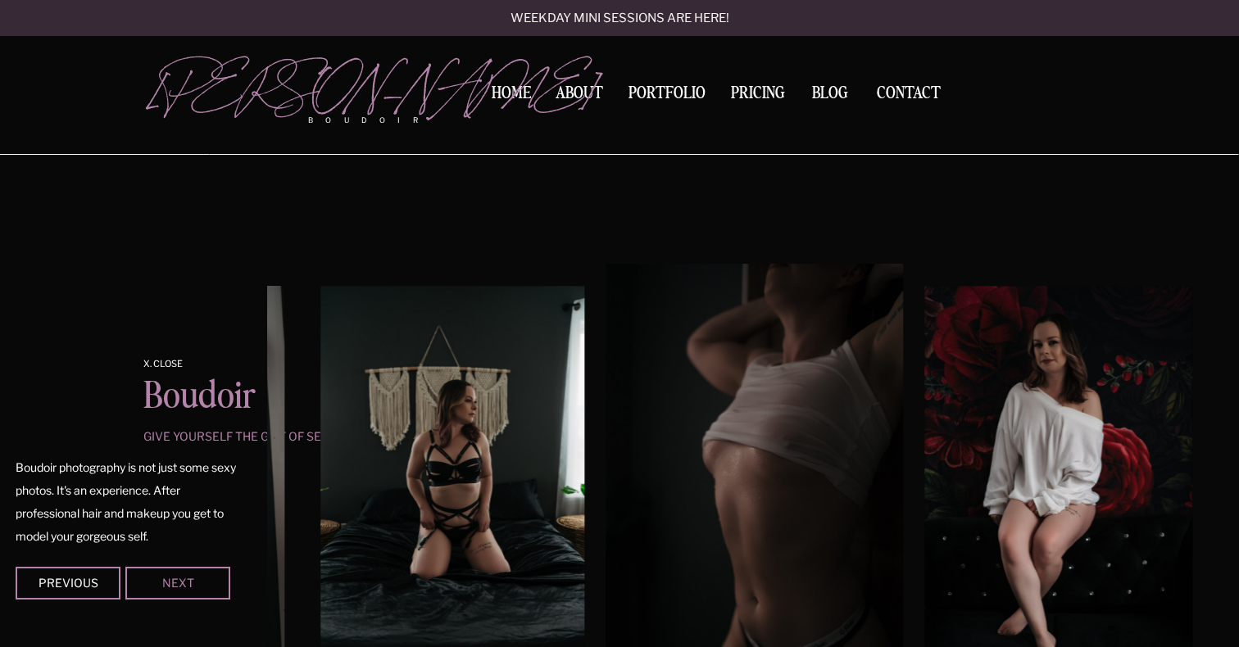
click at [186, 581] on div "Next" at bounding box center [178, 583] width 98 height 10
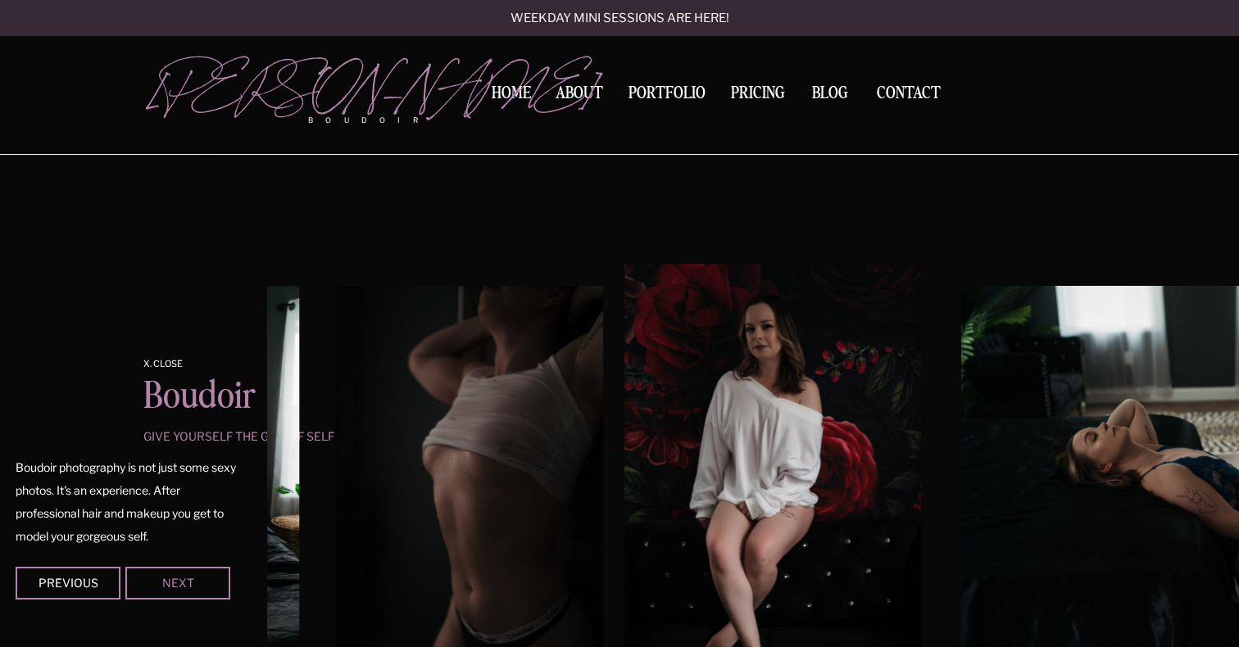
click at [186, 581] on div "Next" at bounding box center [178, 583] width 98 height 10
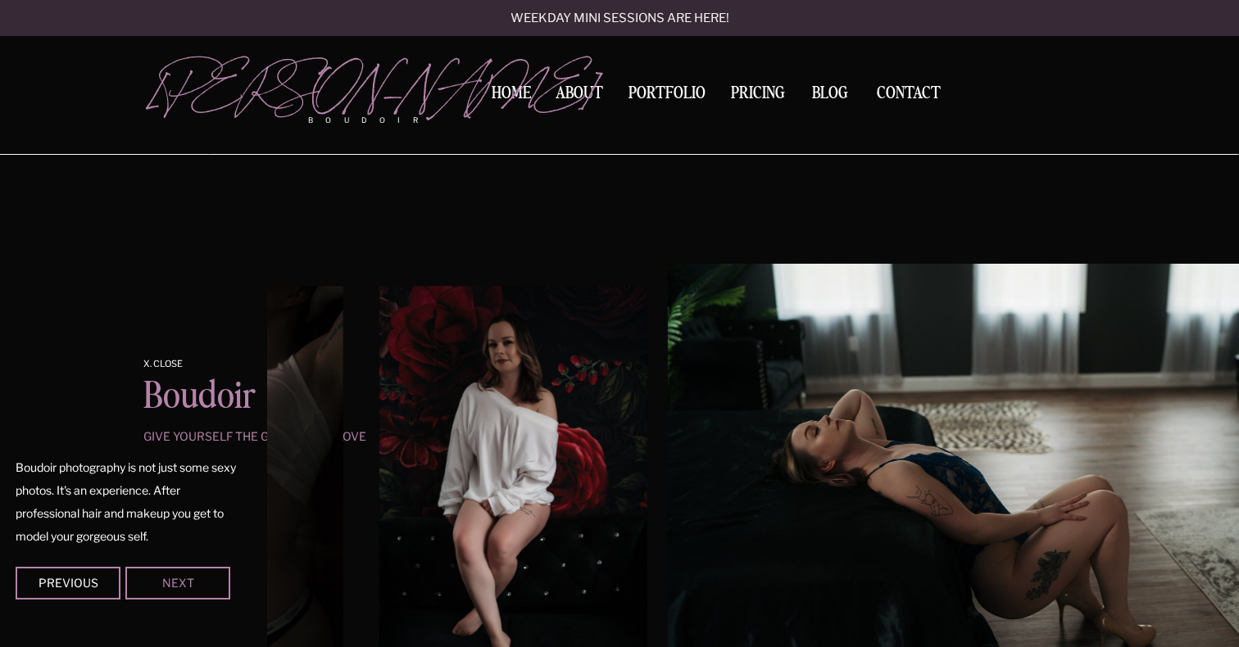
click at [186, 581] on div "Next" at bounding box center [178, 583] width 98 height 10
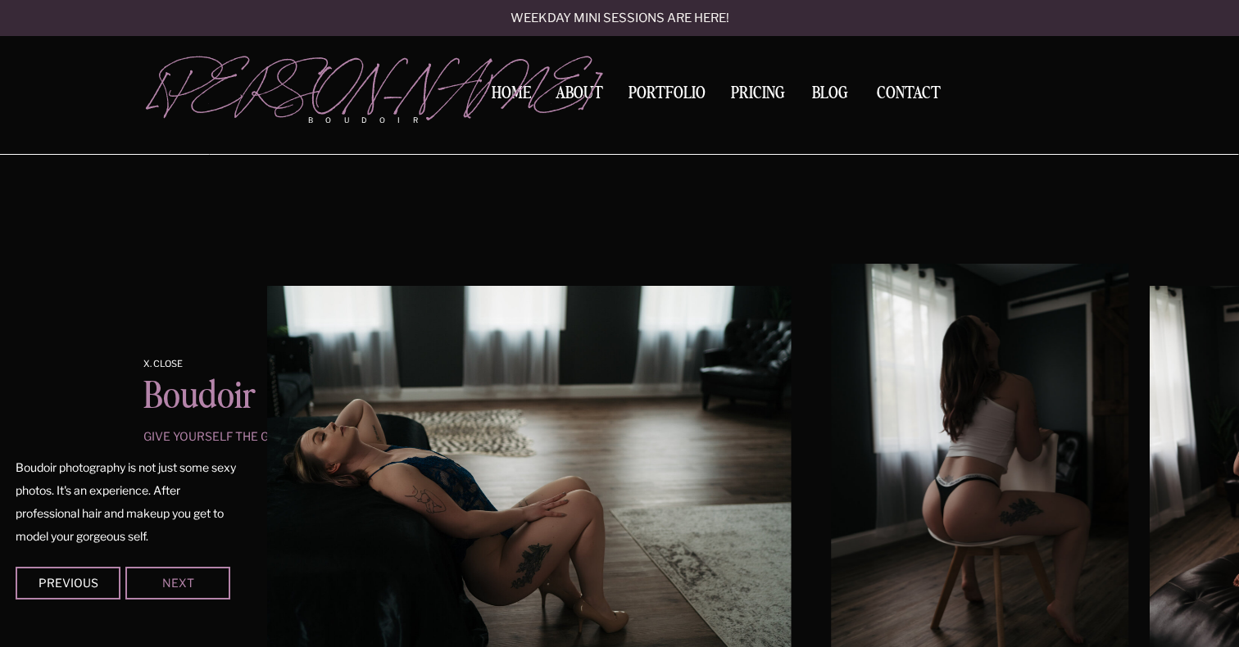
click at [186, 581] on div "Next" at bounding box center [178, 583] width 98 height 10
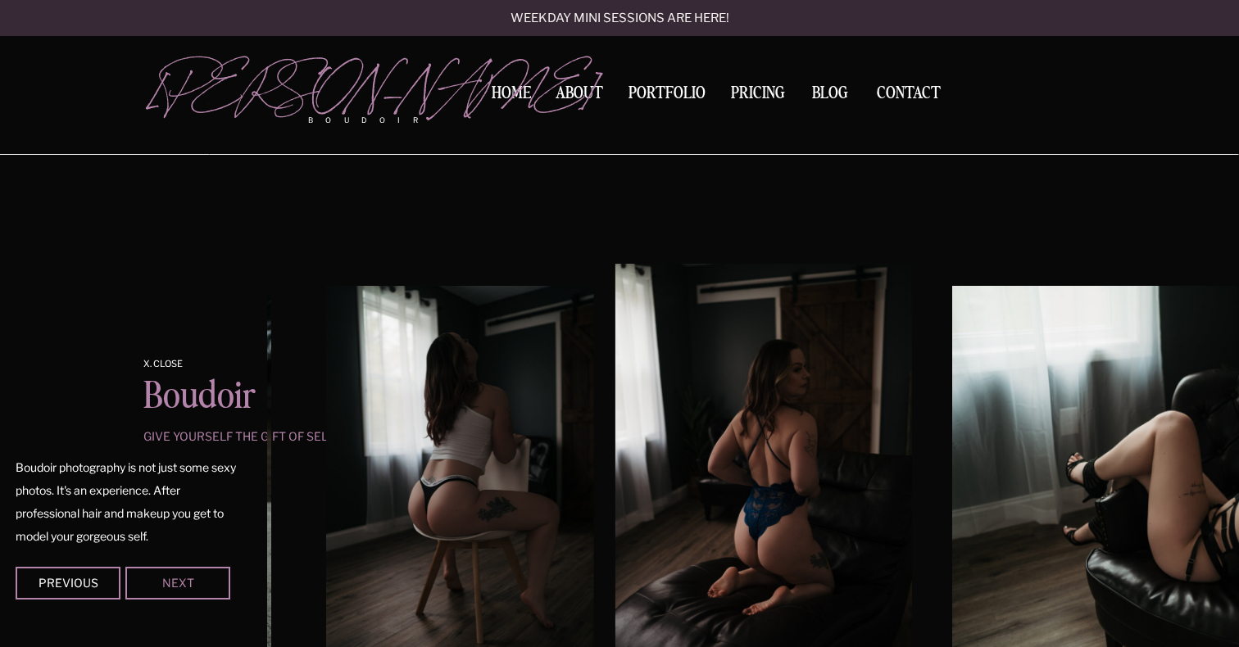
click at [186, 581] on div "Next" at bounding box center [178, 583] width 98 height 10
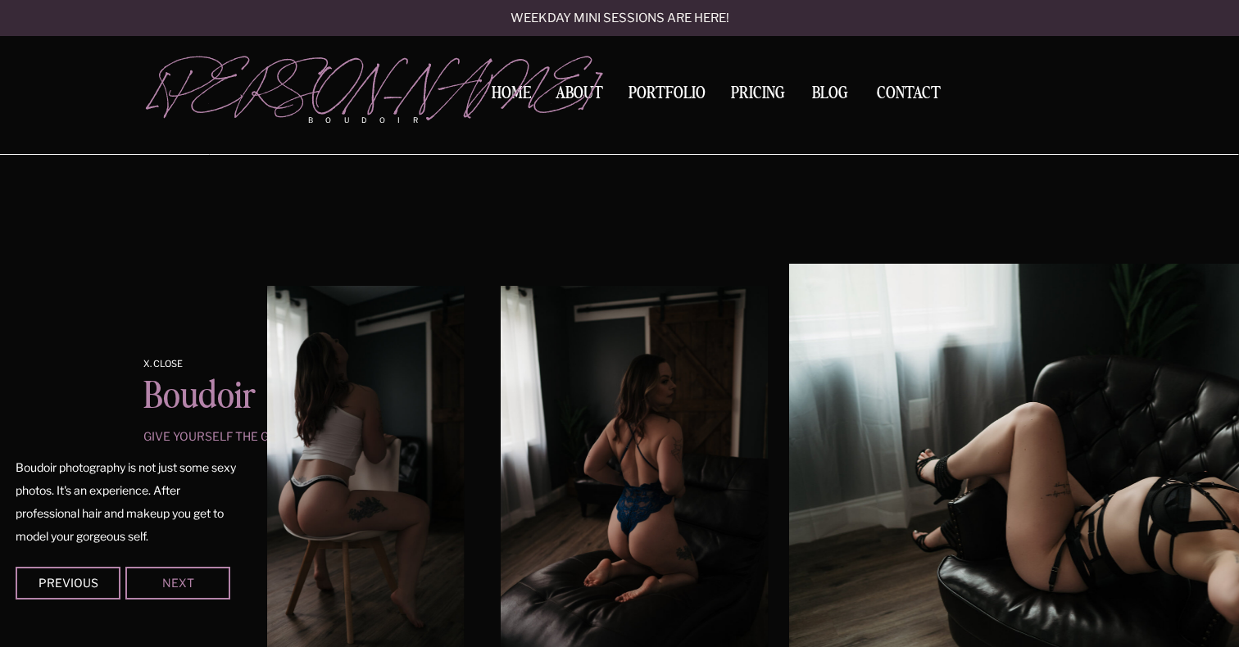
click at [186, 581] on div "Next" at bounding box center [178, 583] width 98 height 10
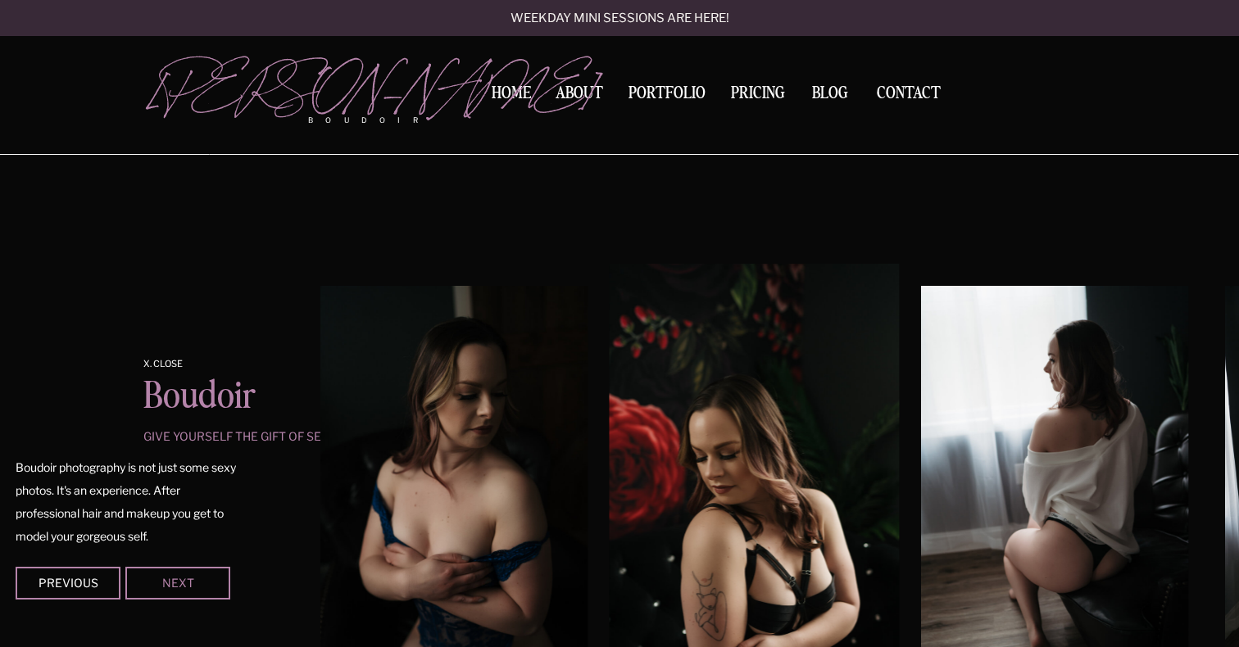
click at [186, 581] on div "Next" at bounding box center [178, 583] width 98 height 10
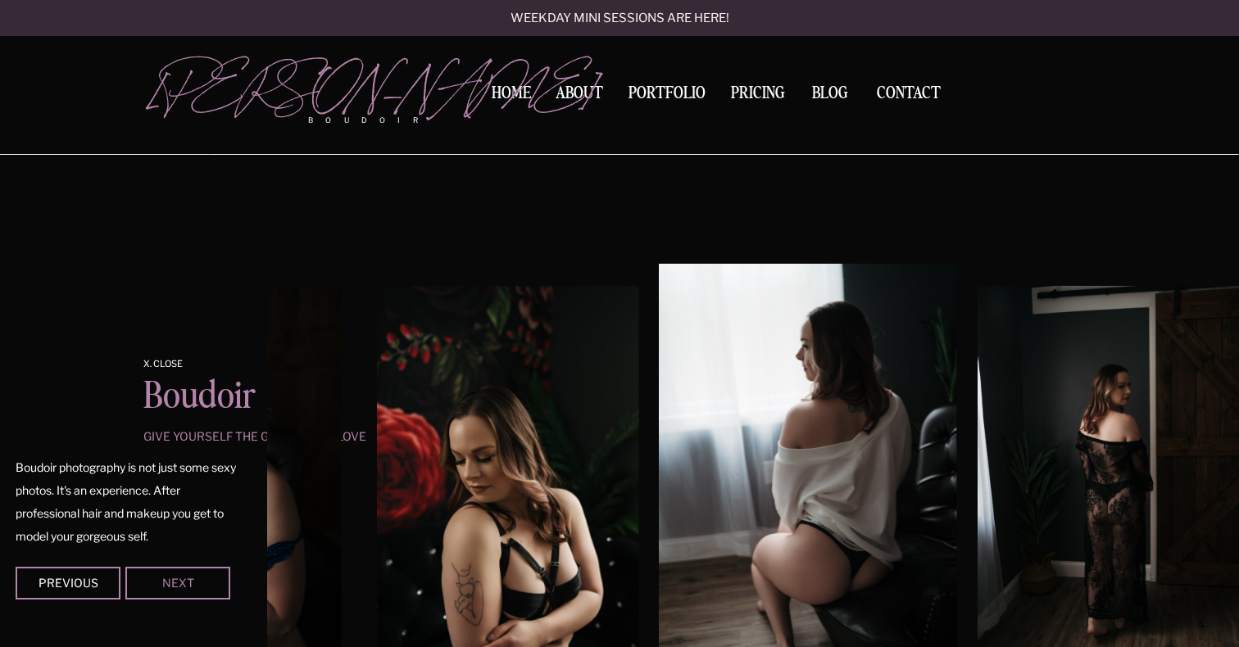
click at [186, 581] on div "Next" at bounding box center [178, 583] width 98 height 10
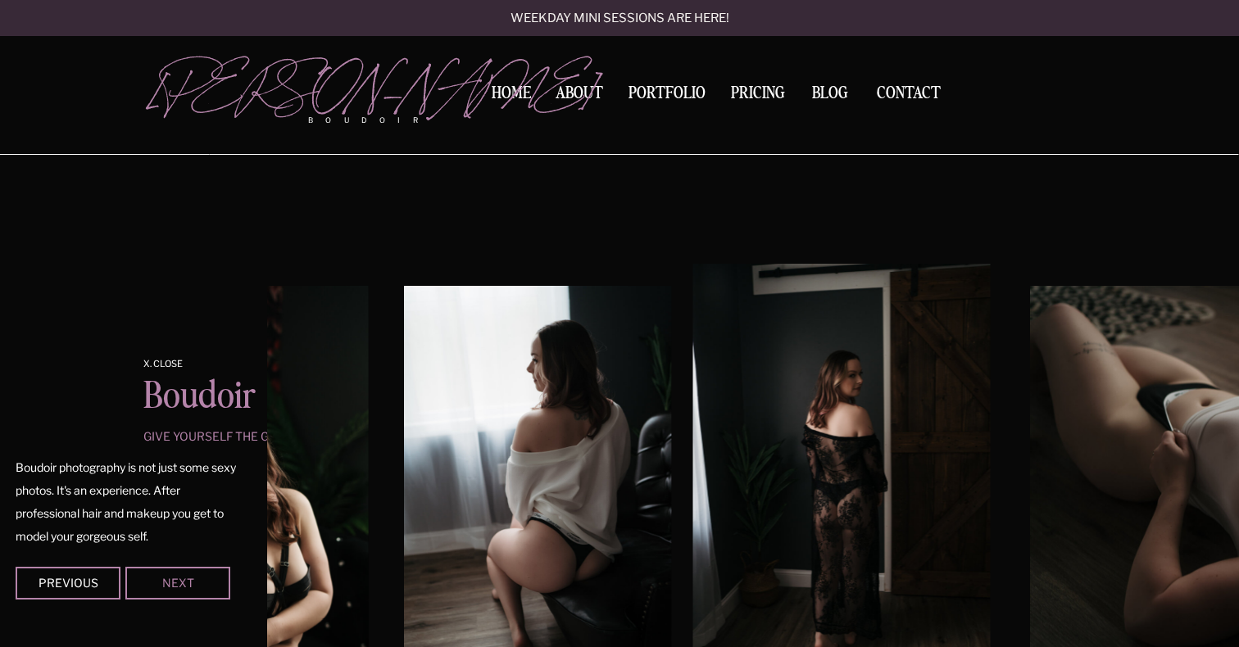
click at [186, 581] on div "Next" at bounding box center [178, 583] width 98 height 10
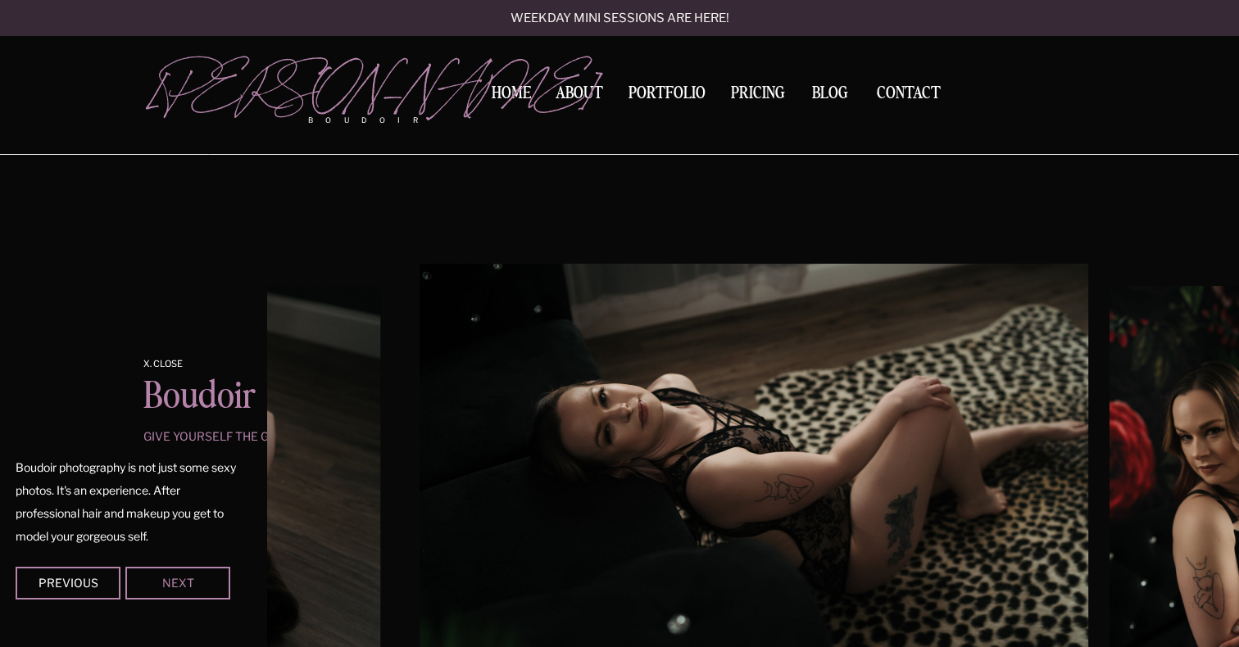
click at [186, 581] on div "Next" at bounding box center [178, 583] width 98 height 10
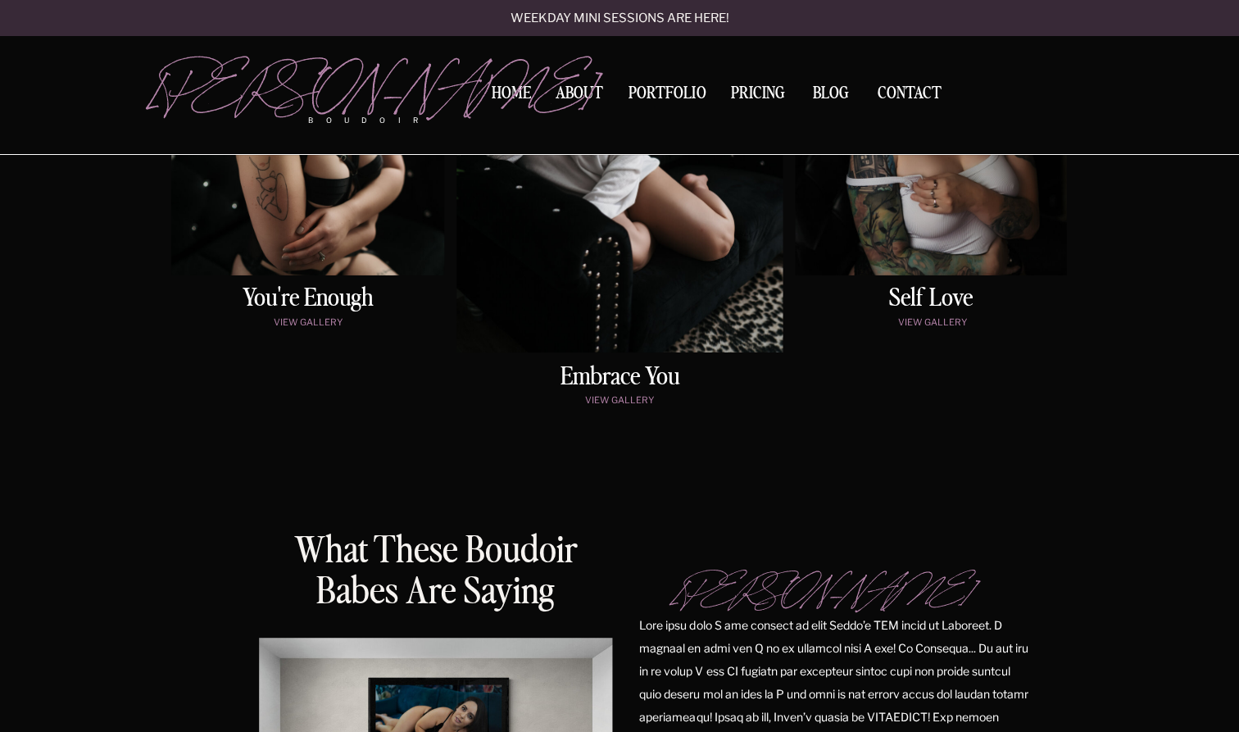
scroll to position [1149, 0]
